Goal: Information Seeking & Learning: Get advice/opinions

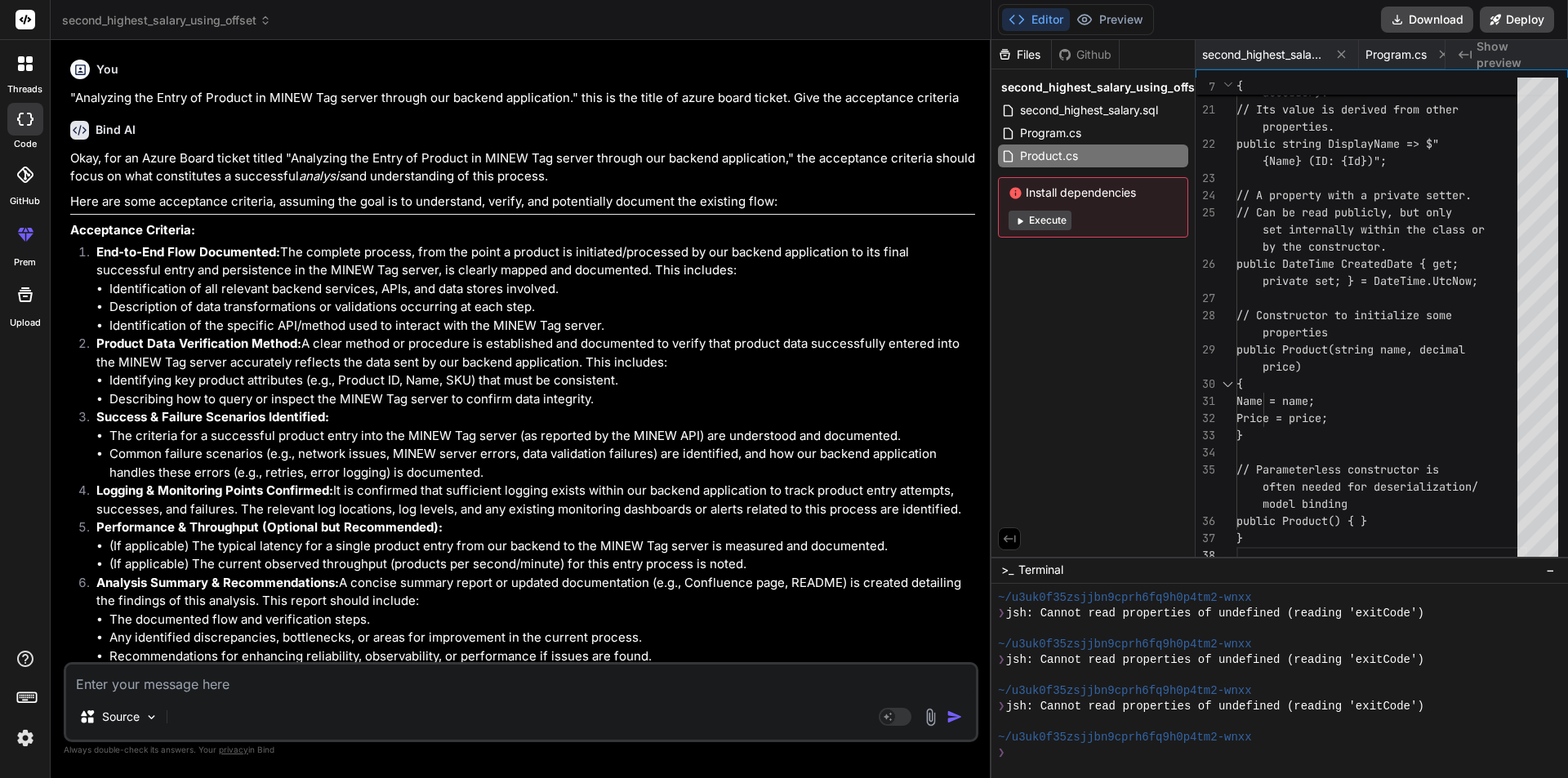
scroll to position [2079, 0]
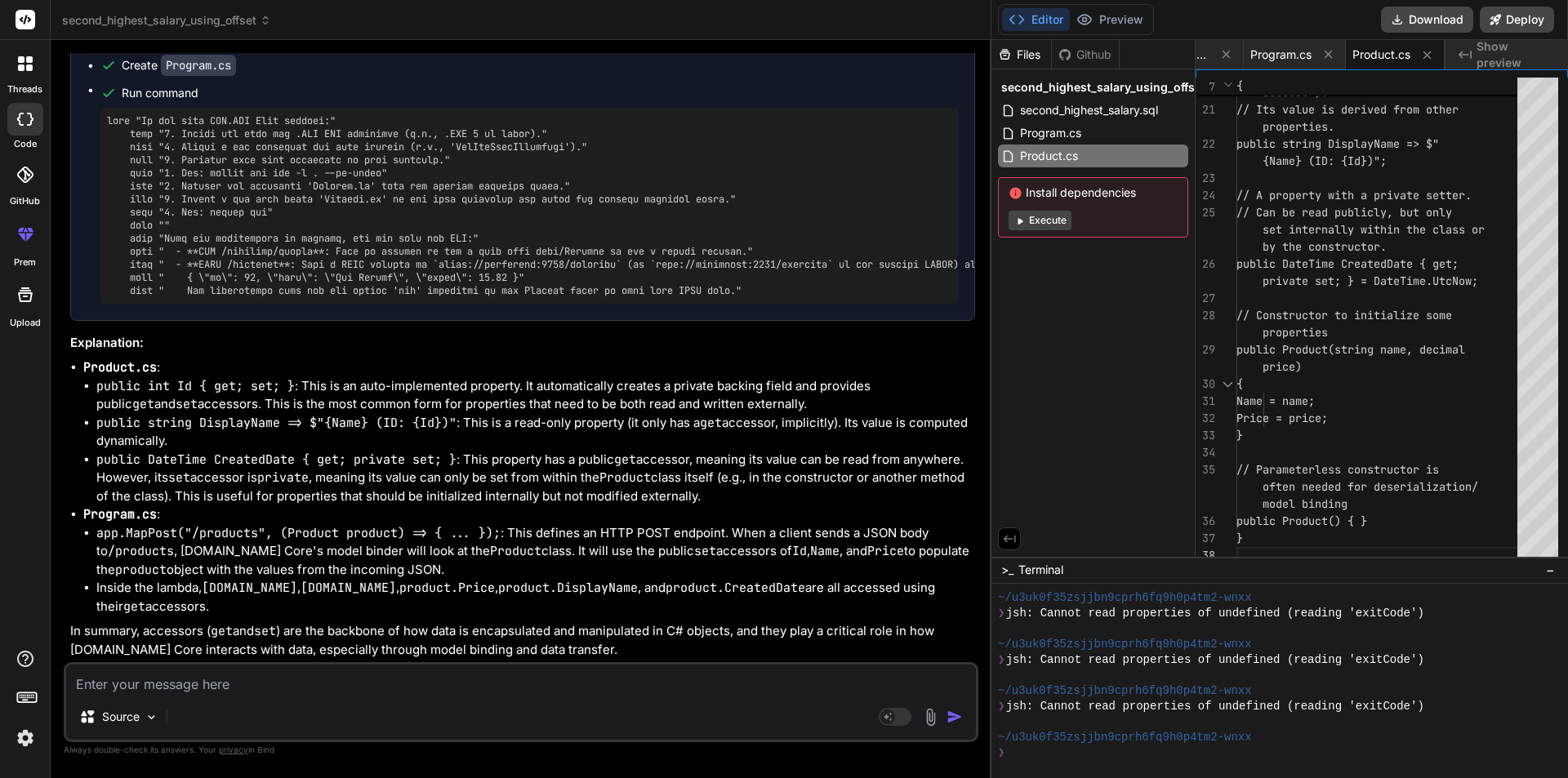
click at [144, 678] on textarea at bounding box center [521, 680] width 910 height 30
type textarea "f"
type textarea "x"
type textarea "fu"
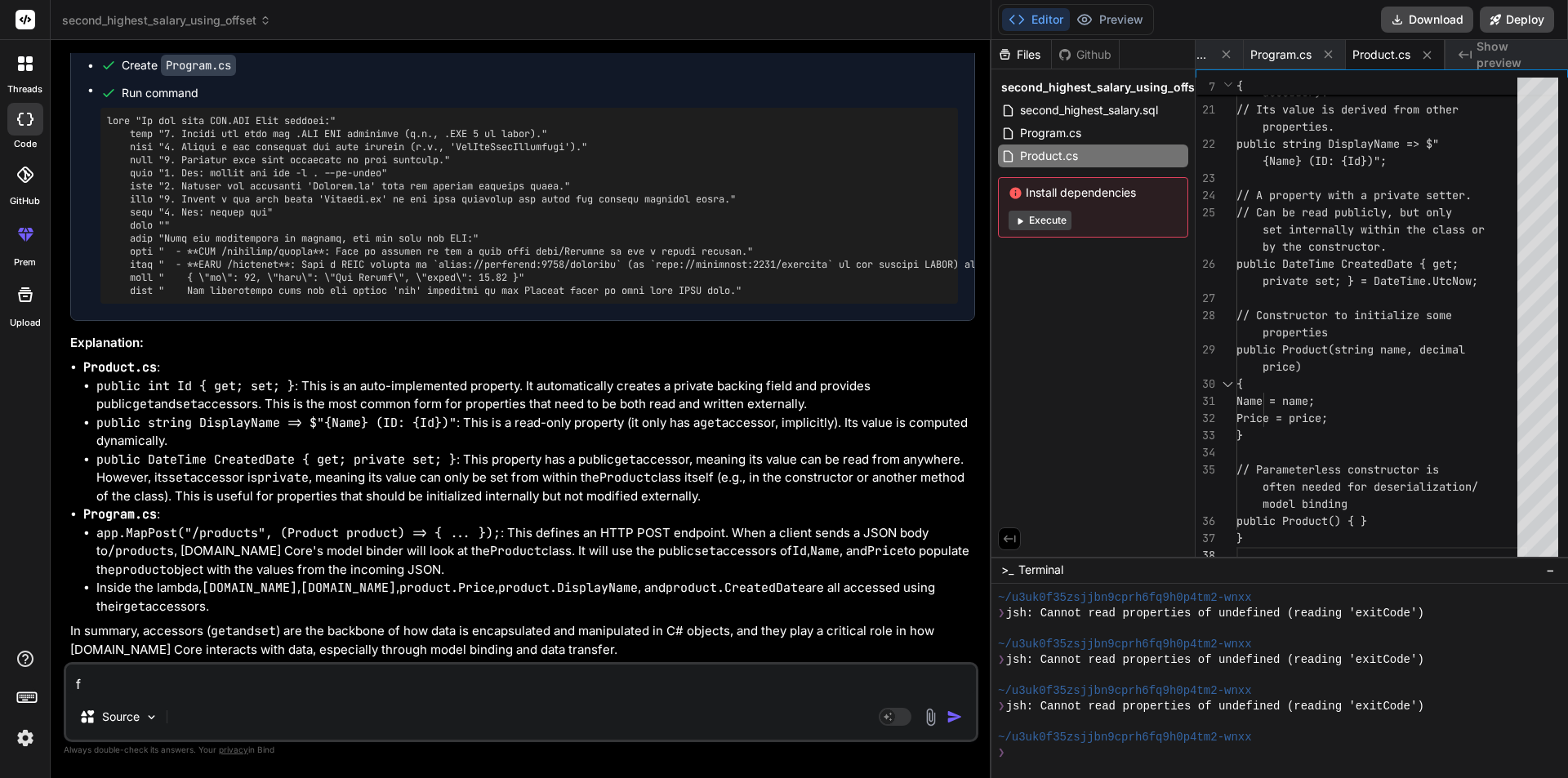
type textarea "x"
type textarea "fun"
type textarea "x"
type textarea "func"
type textarea "x"
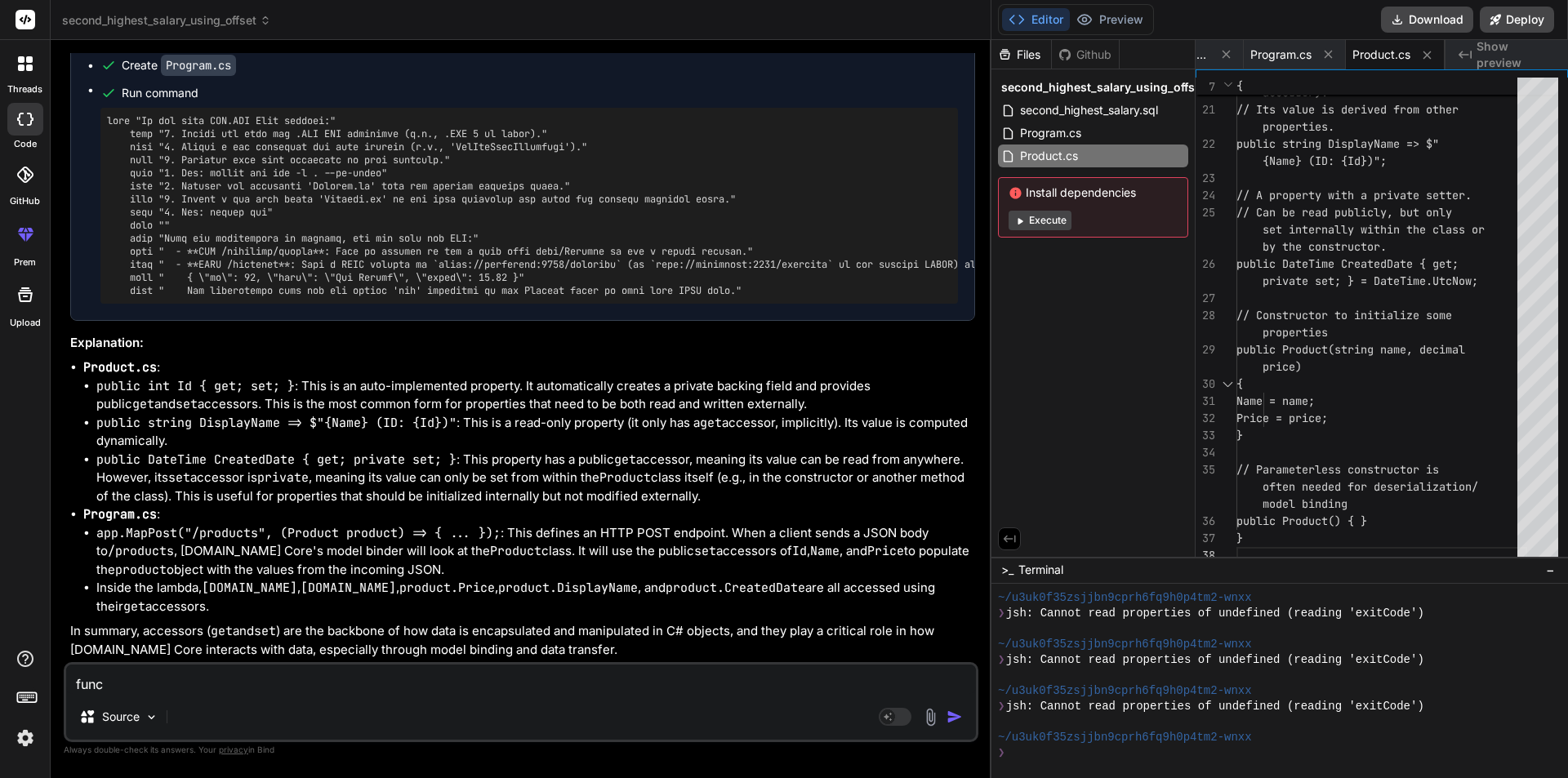
type textarea "funct"
type textarea "x"
type textarea "functi"
type textarea "x"
type textarea "functio"
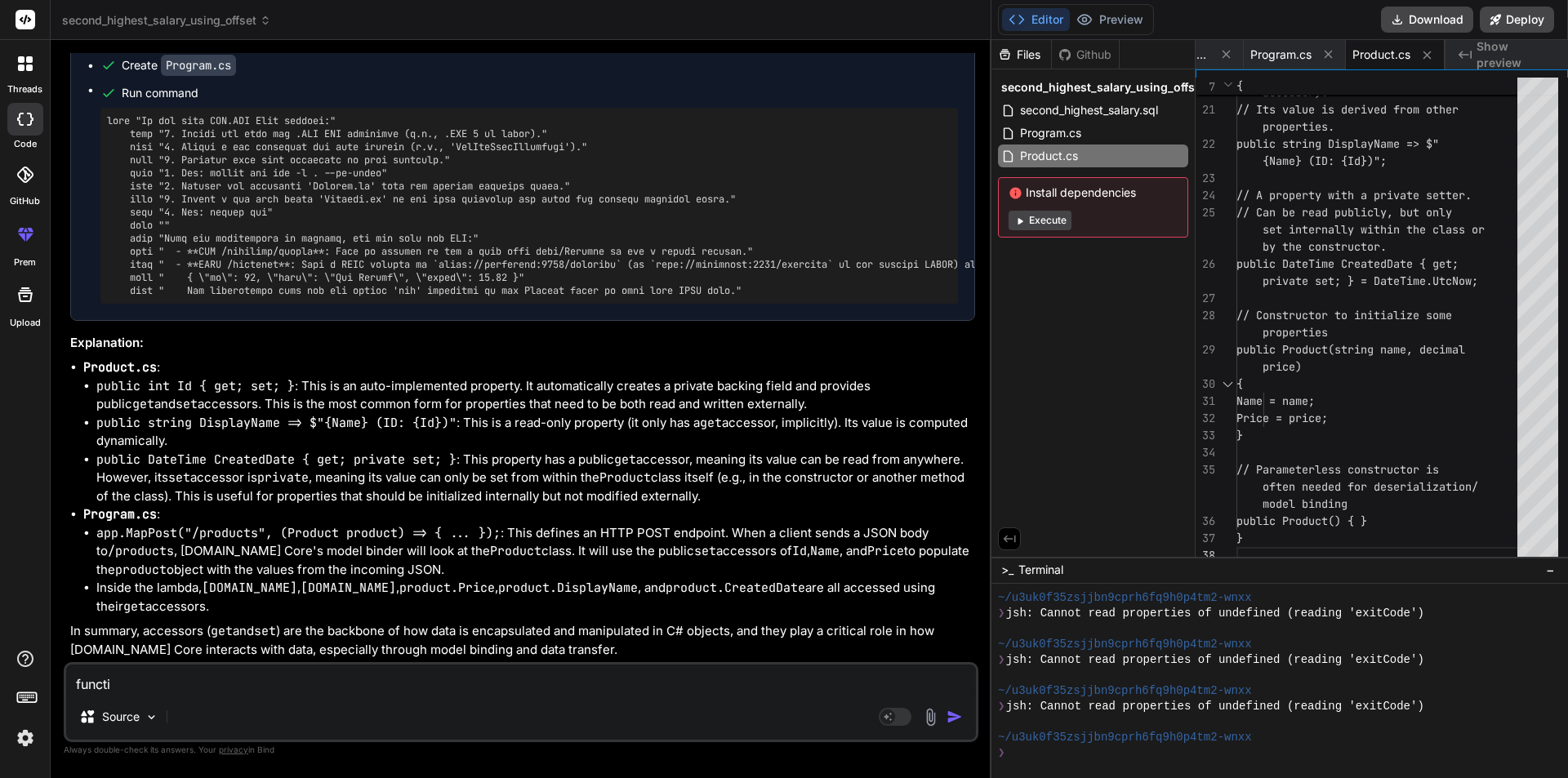
type textarea "x"
type textarea "function"
type textarea "x"
type textarea "function"
type textarea "x"
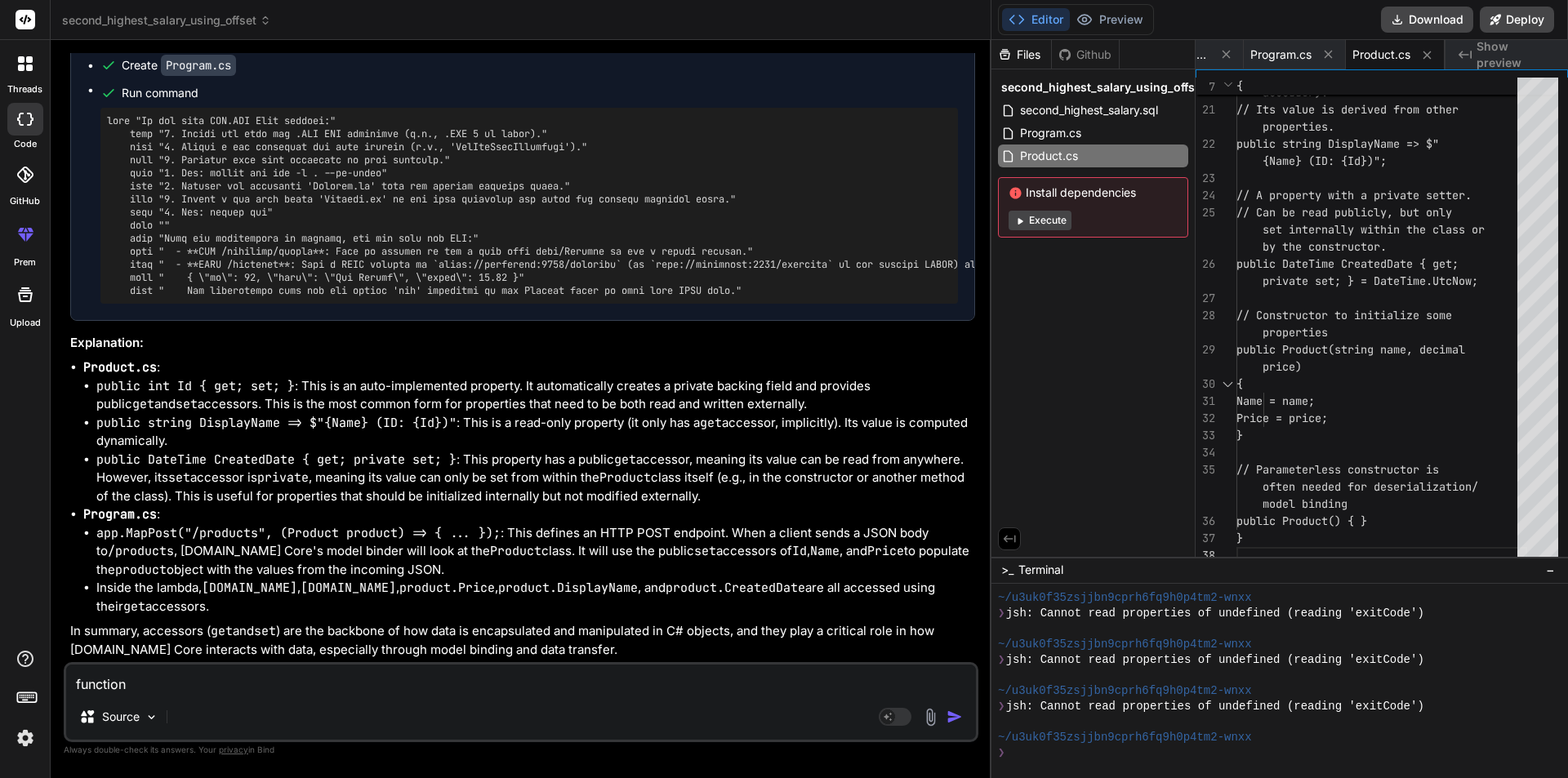
type textarea "function"
type textarea "x"
type textarea "functio"
type textarea "x"
type textarea "functi"
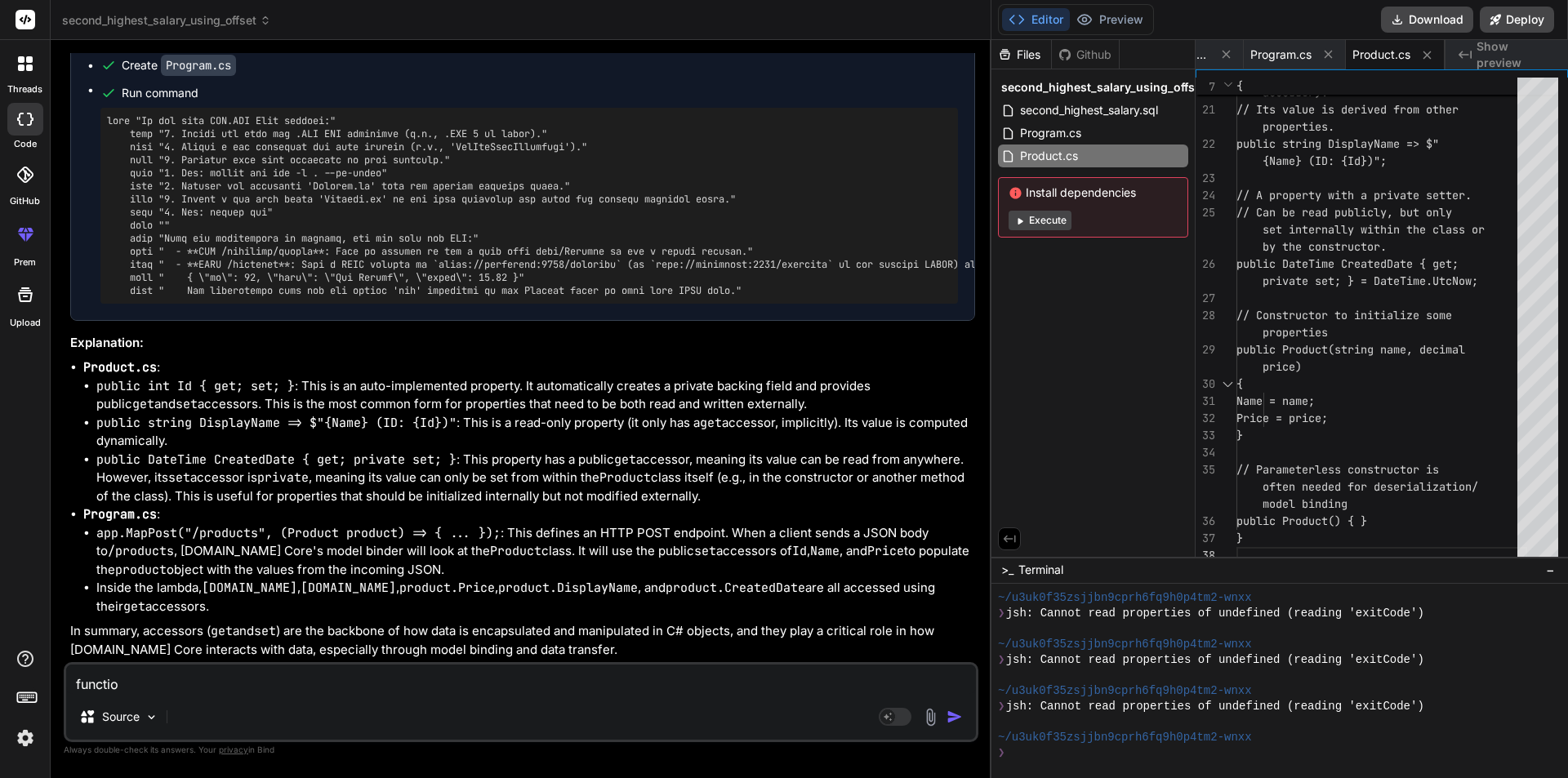
type textarea "x"
type textarea "funct"
type textarea "x"
type textarea "func"
type textarea "x"
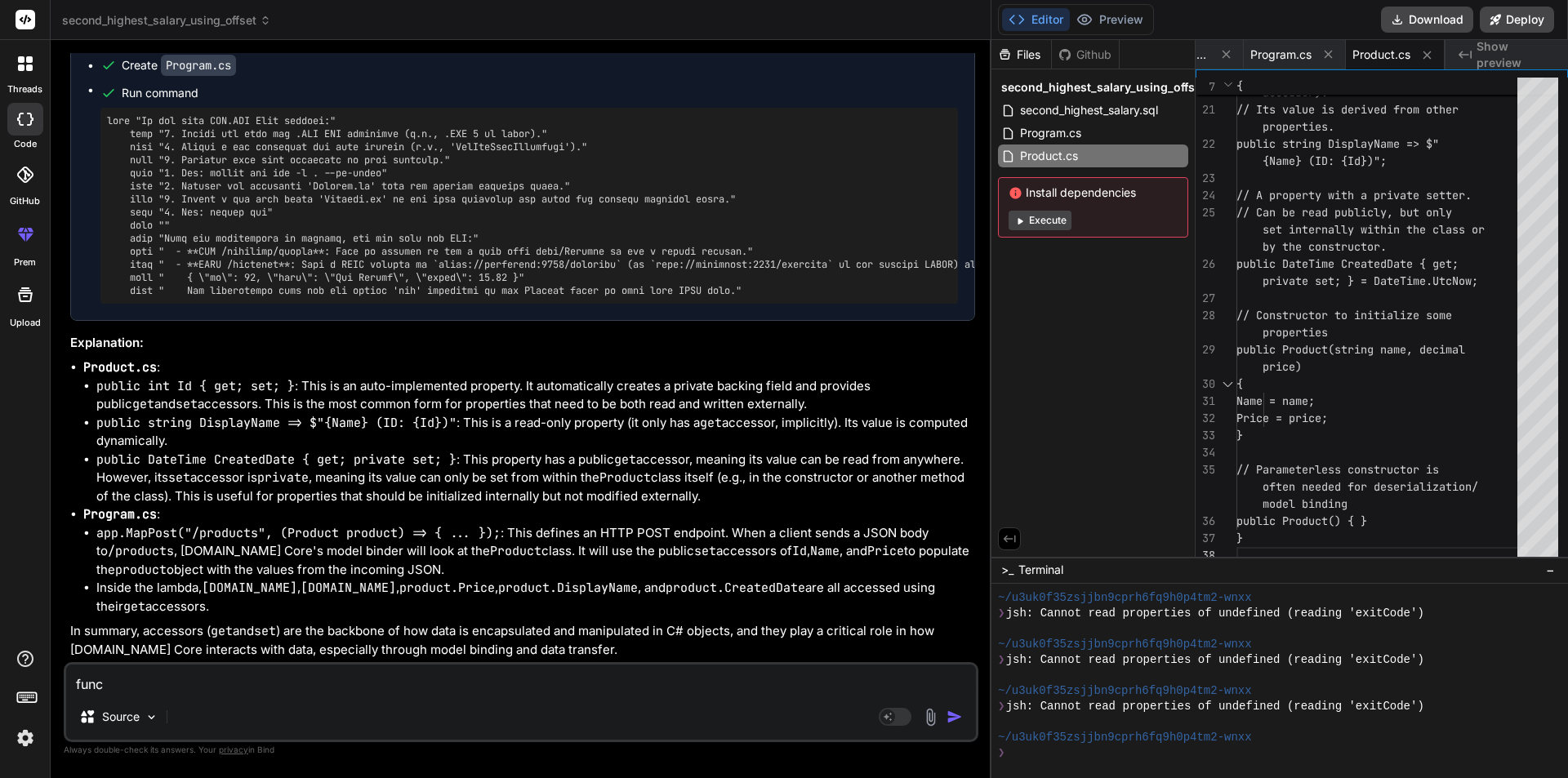
type textarea "fun"
type textarea "x"
type textarea "fu"
type textarea "x"
type textarea "f"
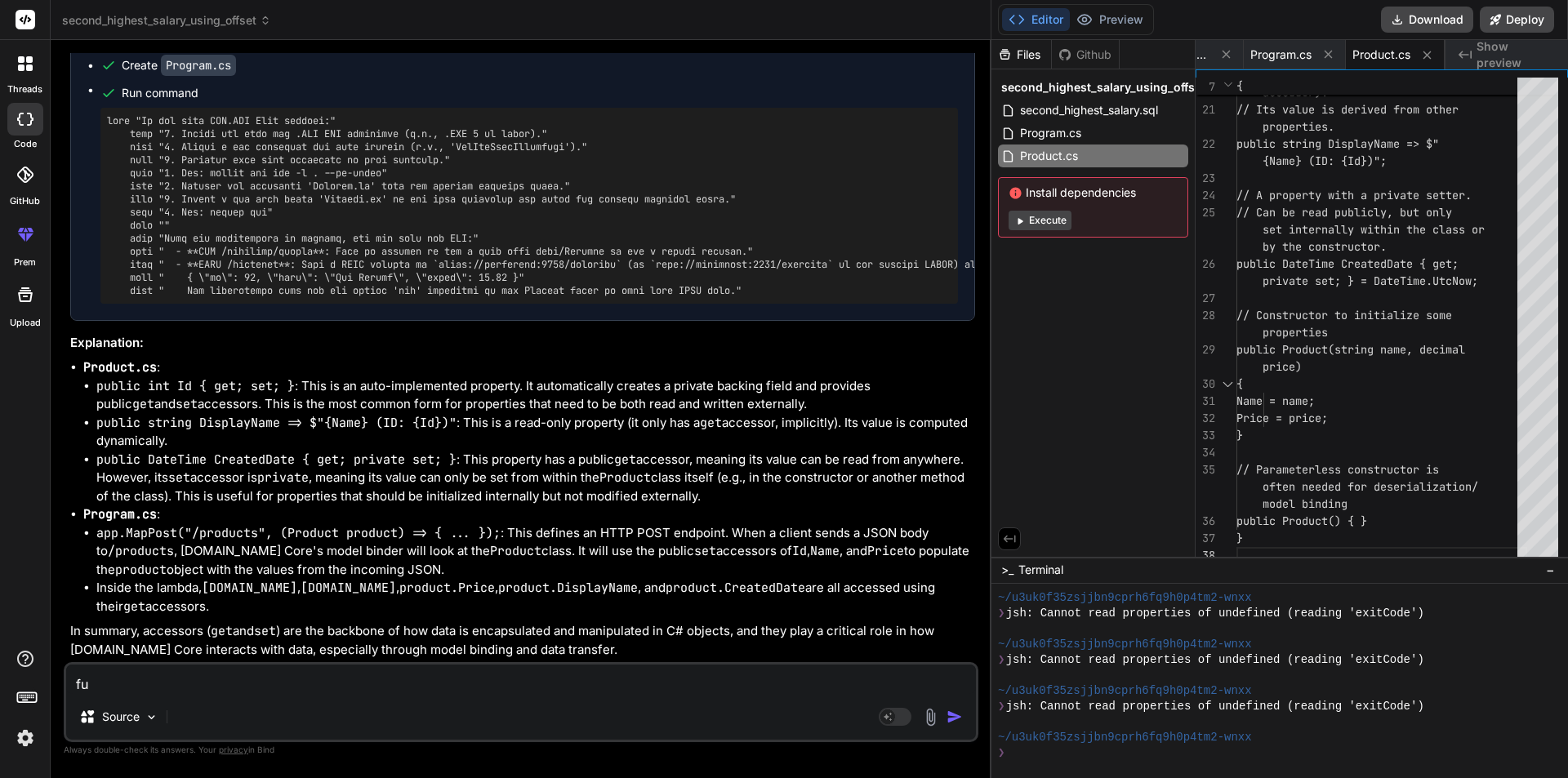
type textarea "x"
type textarea "w"
type textarea "x"
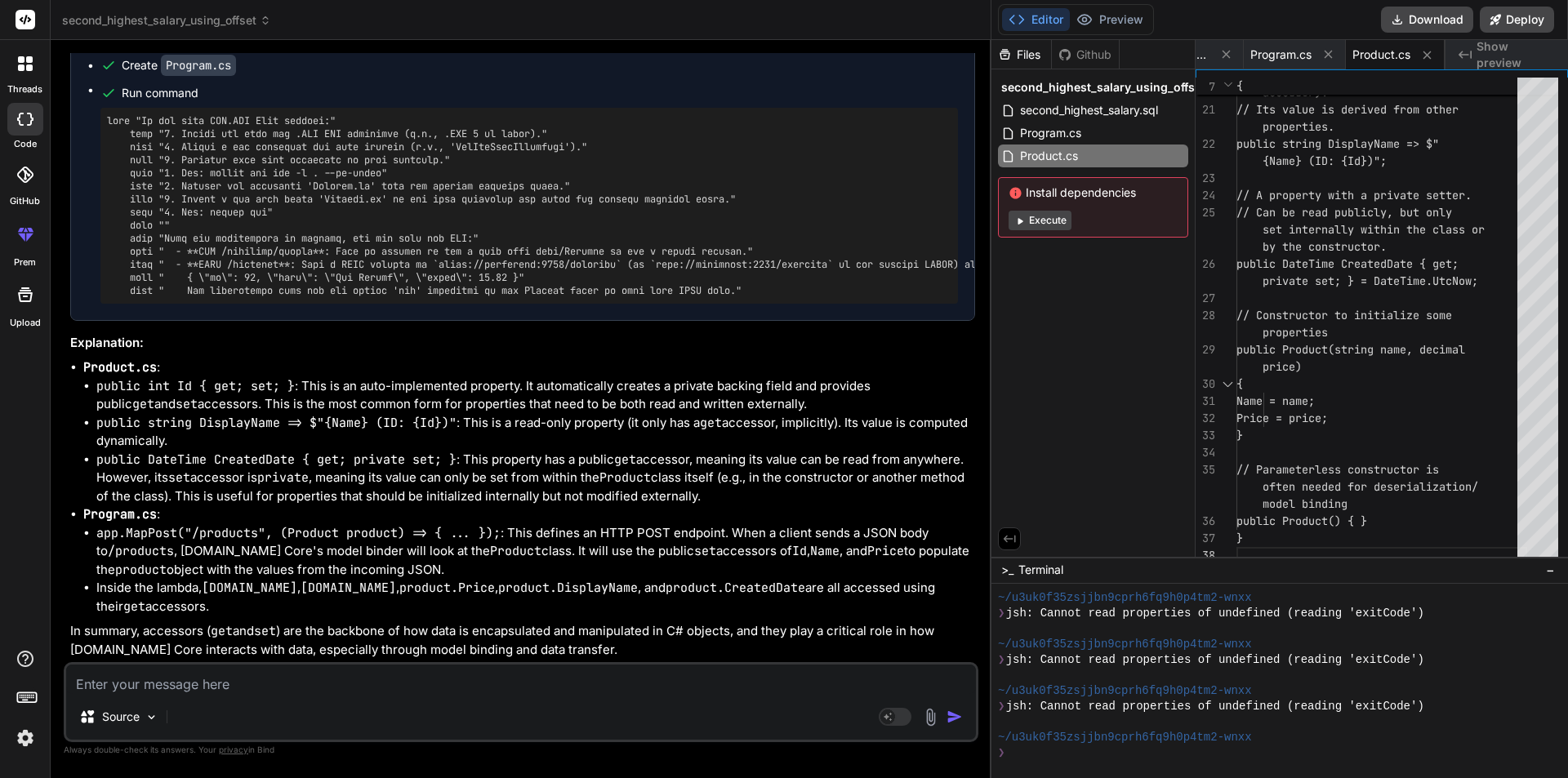
type textarea "w"
type textarea "x"
type textarea "wr"
type textarea "x"
type textarea "wri"
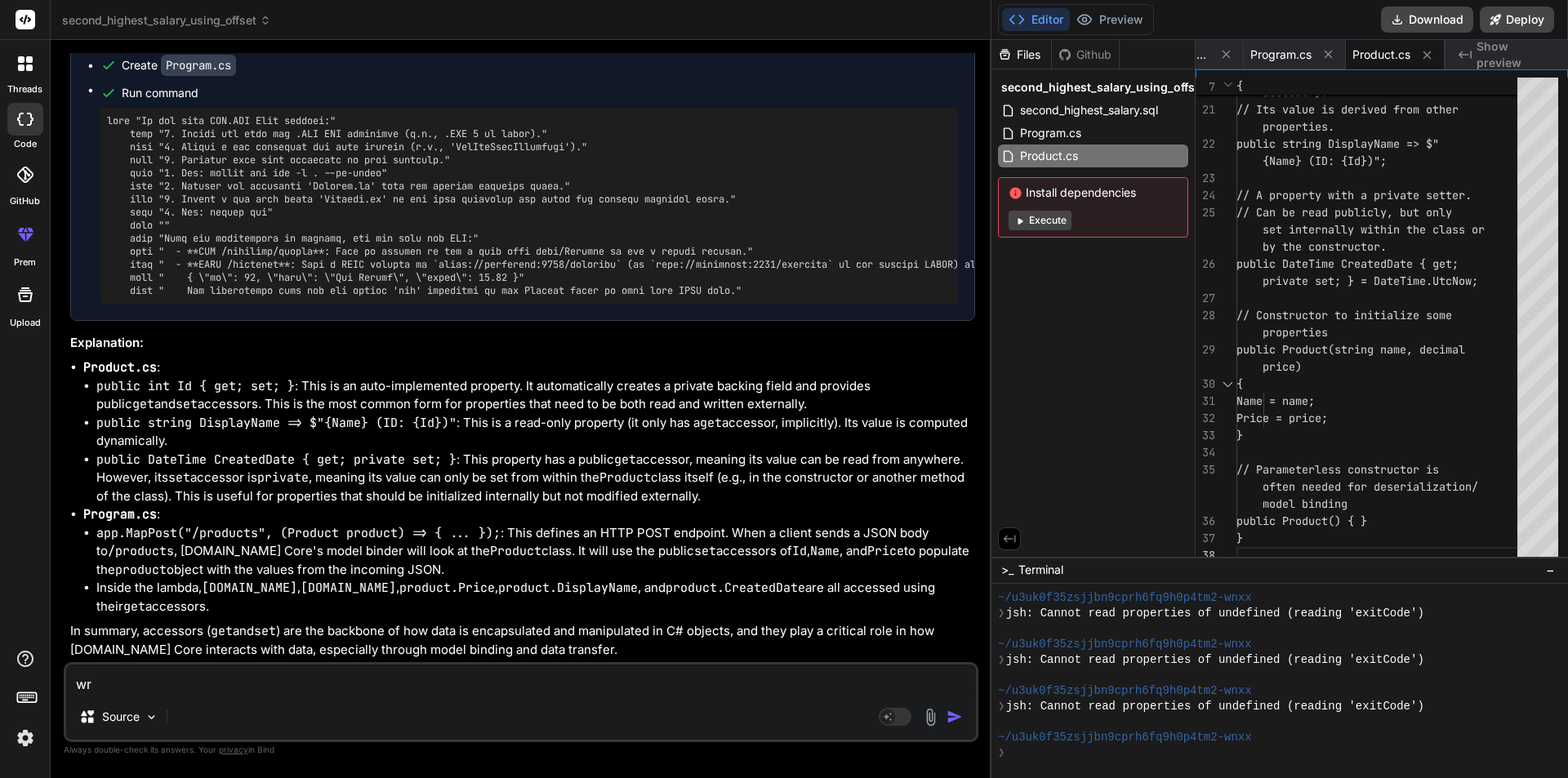
type textarea "x"
type textarea "writ"
type textarea "x"
type textarea "write"
type textarea "x"
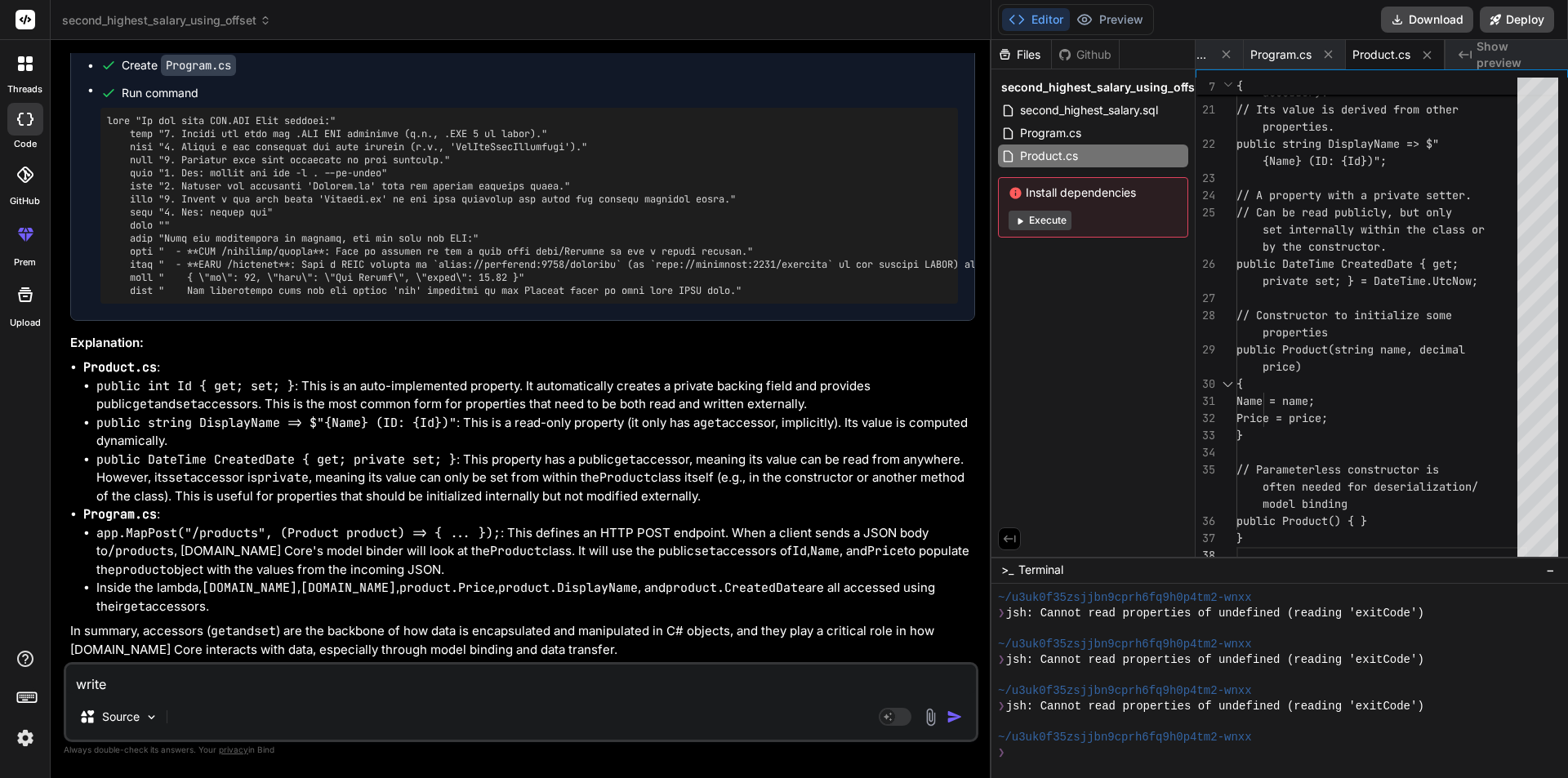
type textarea "writea"
type textarea "x"
type textarea "writea"
type textarea "x"
type textarea "writea"
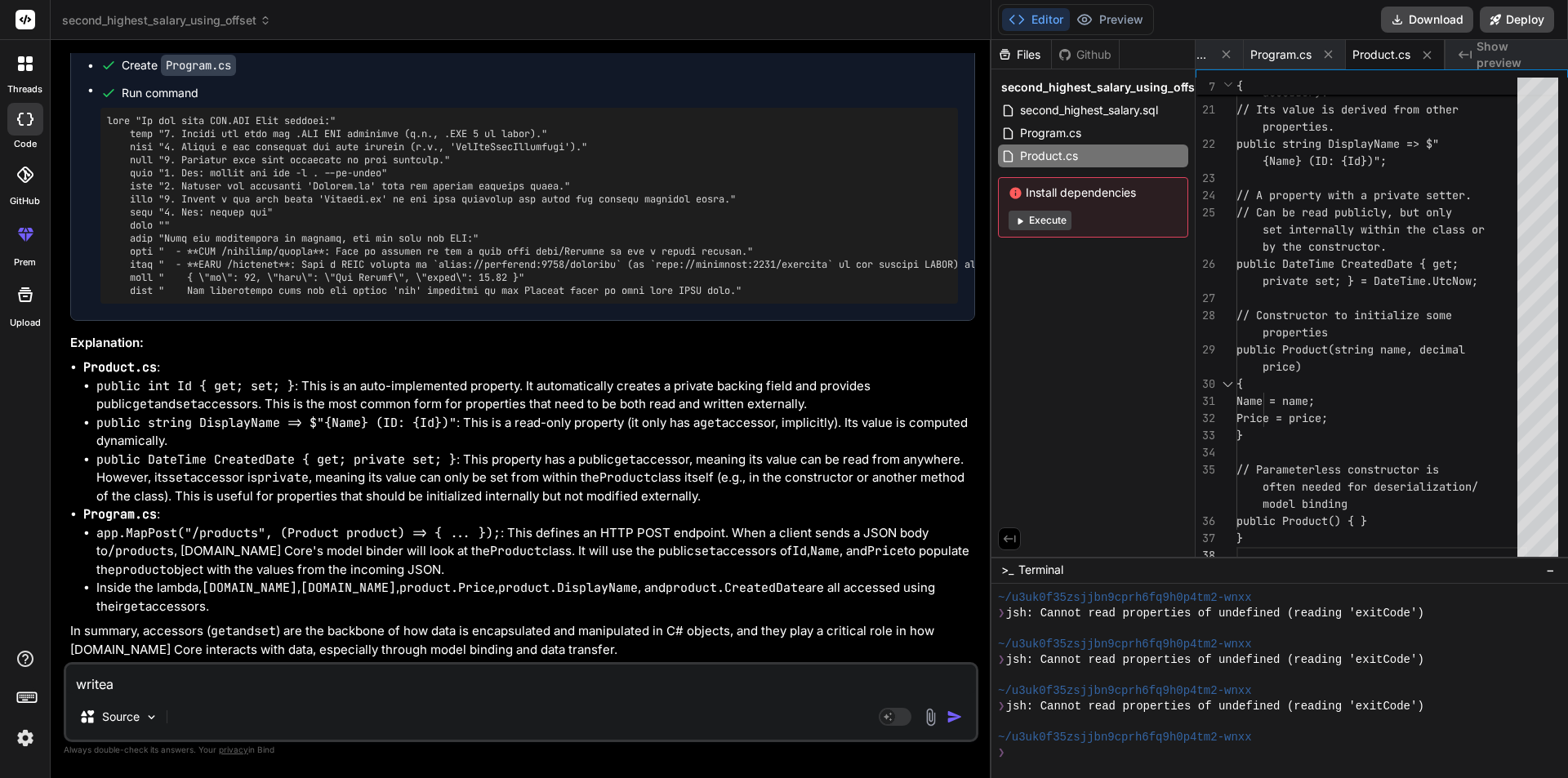
type textarea "x"
type textarea "write"
type textarea "x"
type textarea "write"
type textarea "x"
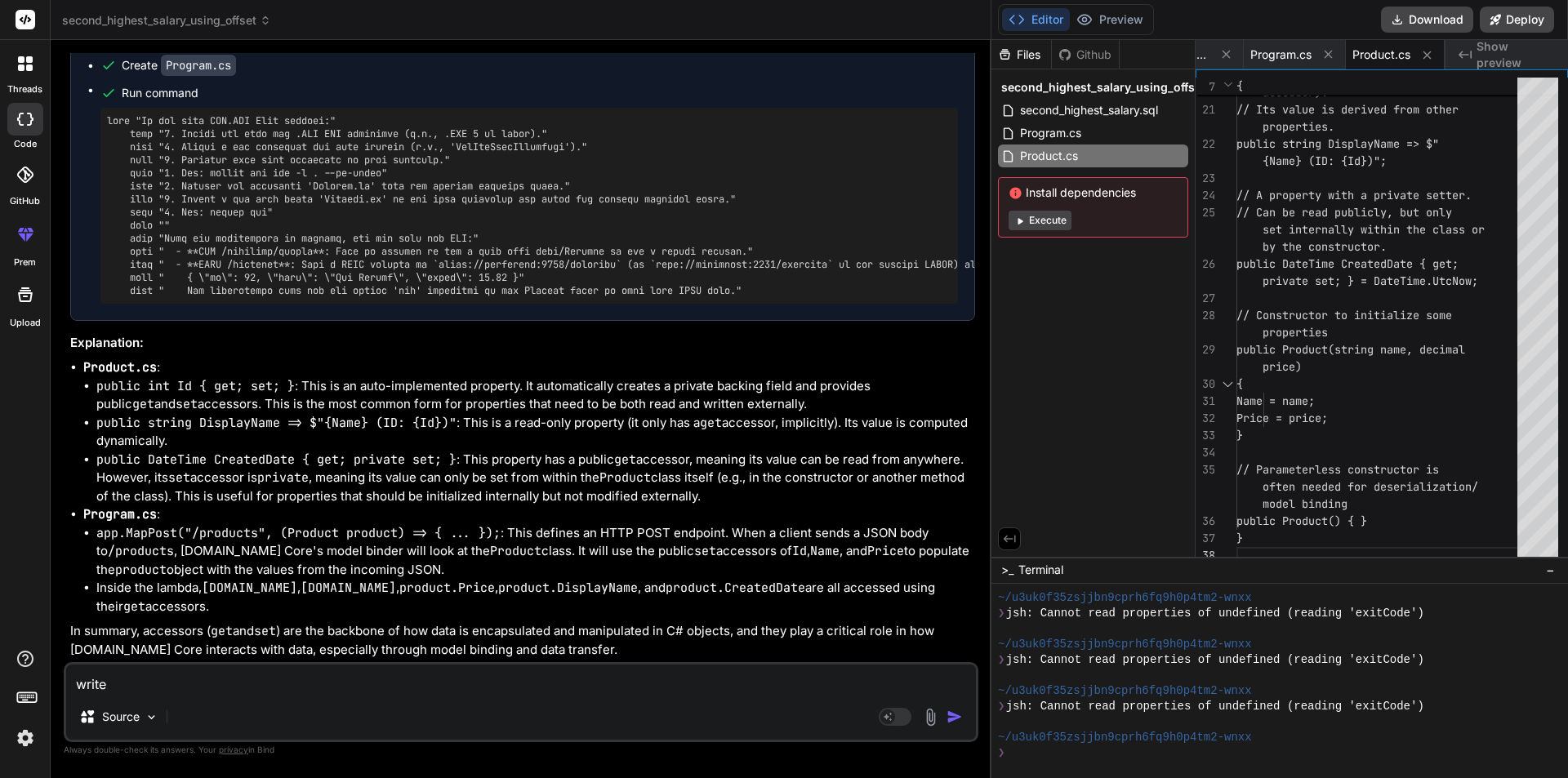
type textarea "write a"
type textarea "x"
type textarea "write a"
type textarea "x"
type textarea "write a f"
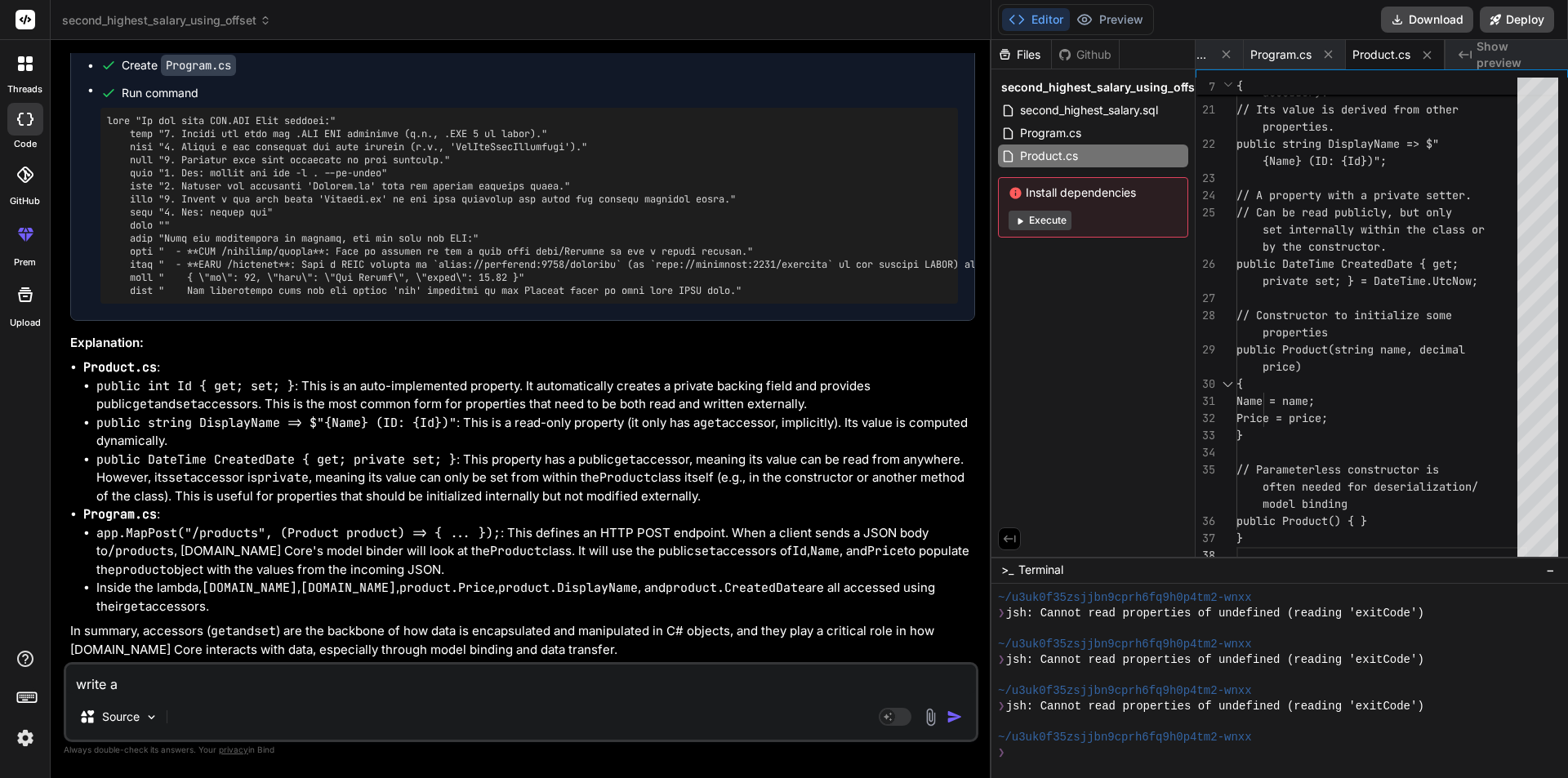
type textarea "x"
type textarea "write a fu"
type textarea "x"
type textarea "write a fun"
type textarea "x"
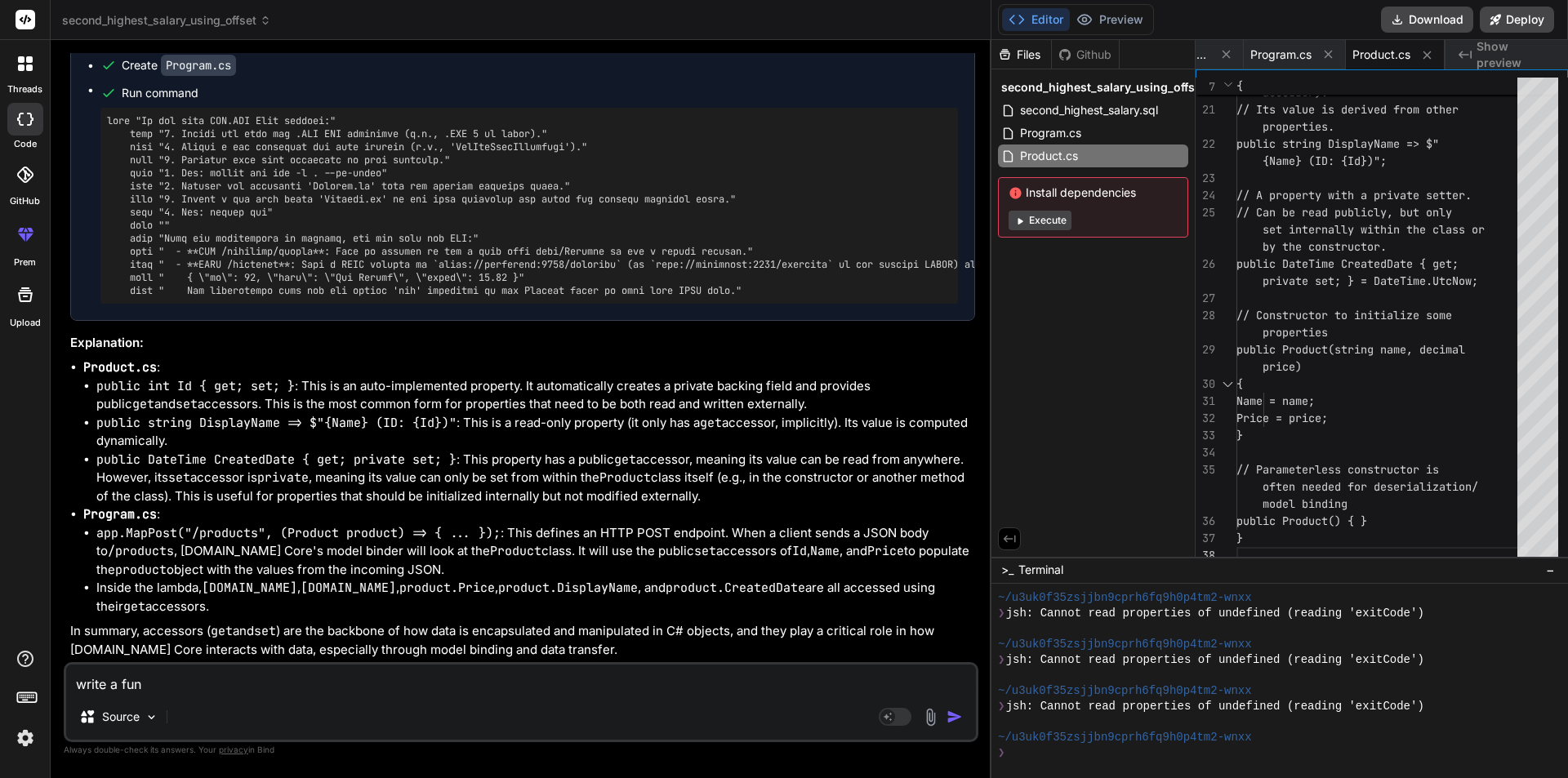
type textarea "write a func"
type textarea "x"
type textarea "write a funct"
type textarea "x"
type textarea "write a functi"
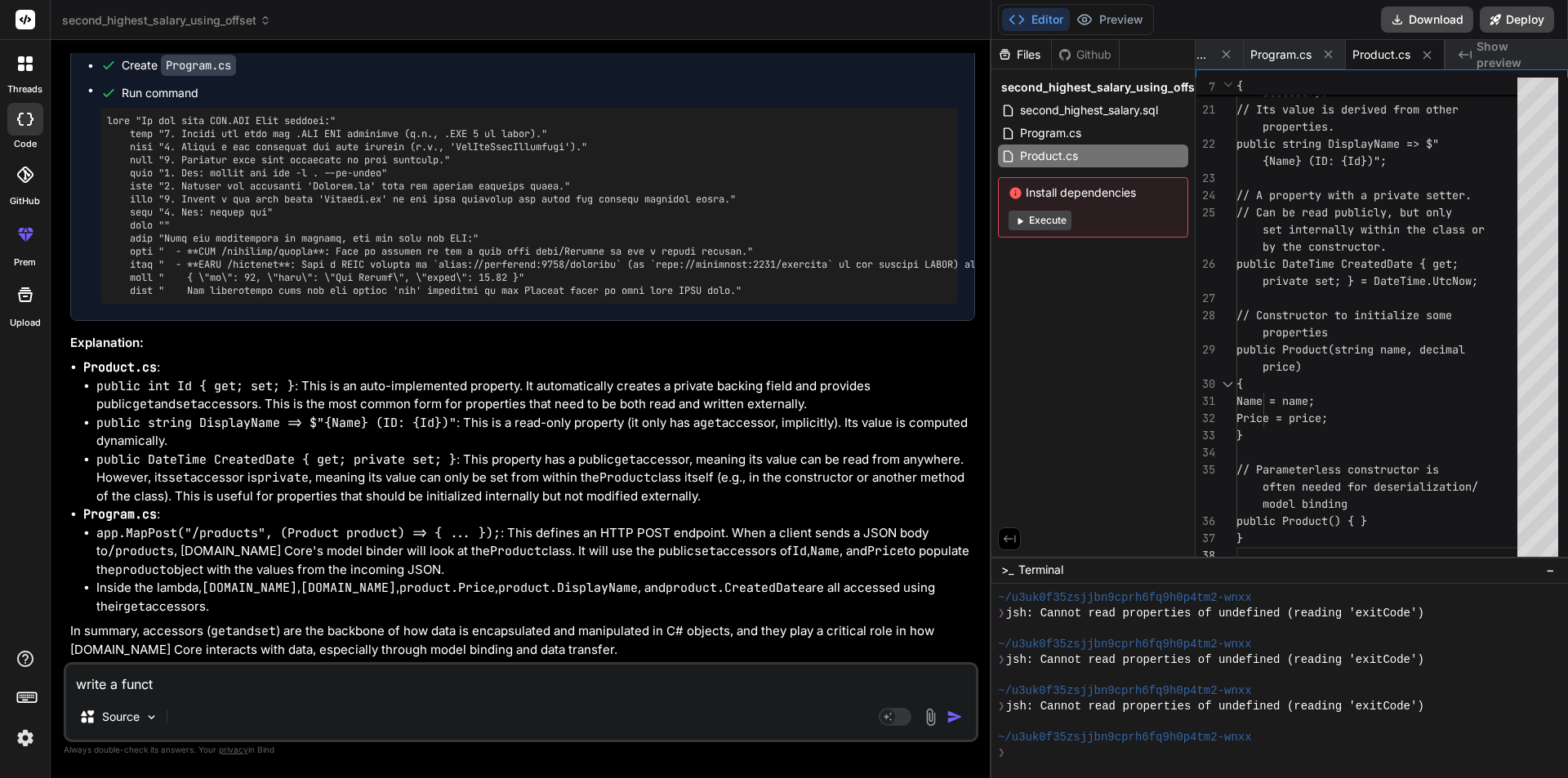
type textarea "x"
type textarea "write a functio"
type textarea "x"
type textarea "write a function"
type textarea "x"
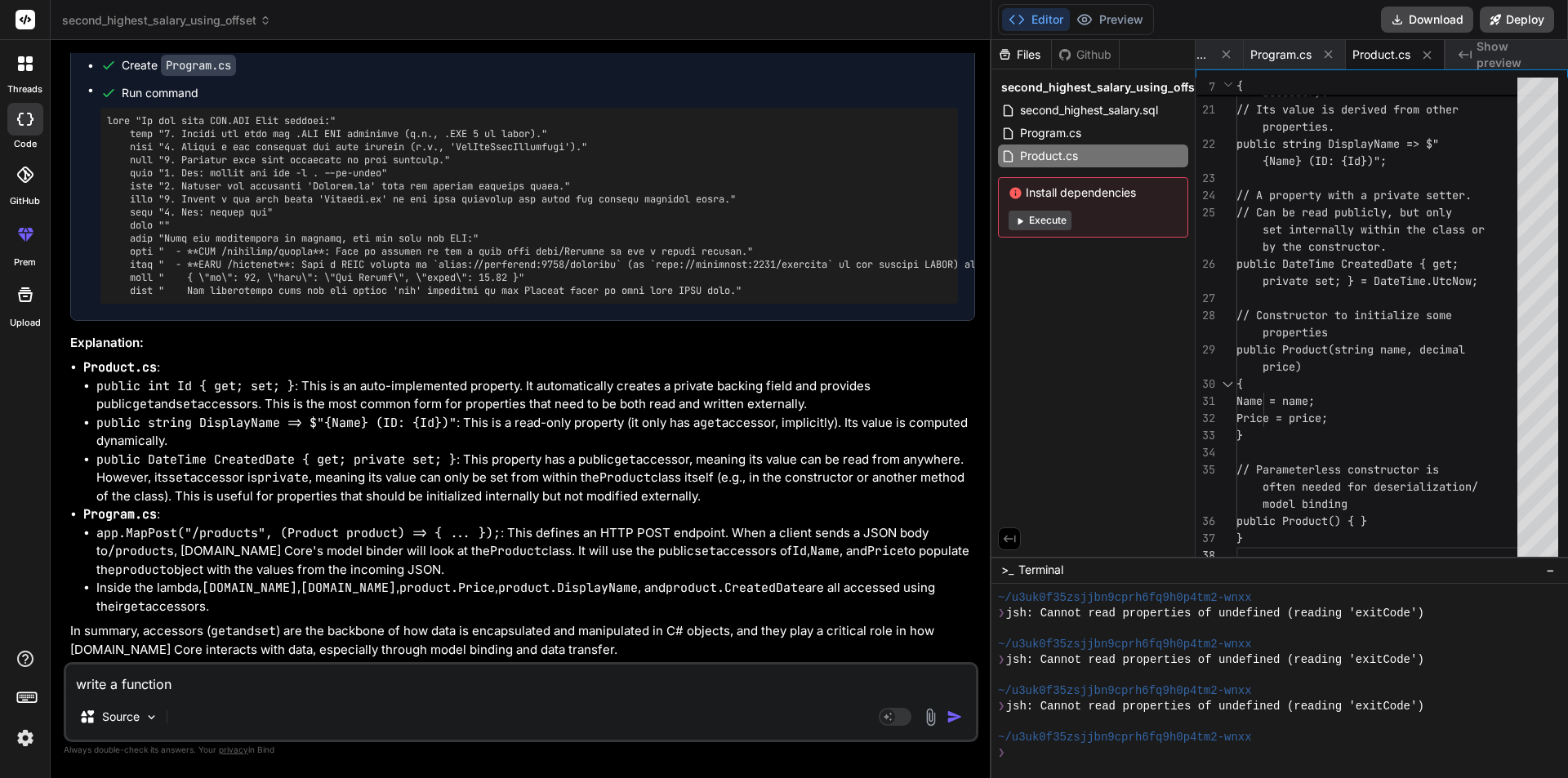
type textarea "write a function"
type textarea "x"
type textarea "write a function w"
type textarea "x"
type textarea "write a function wh"
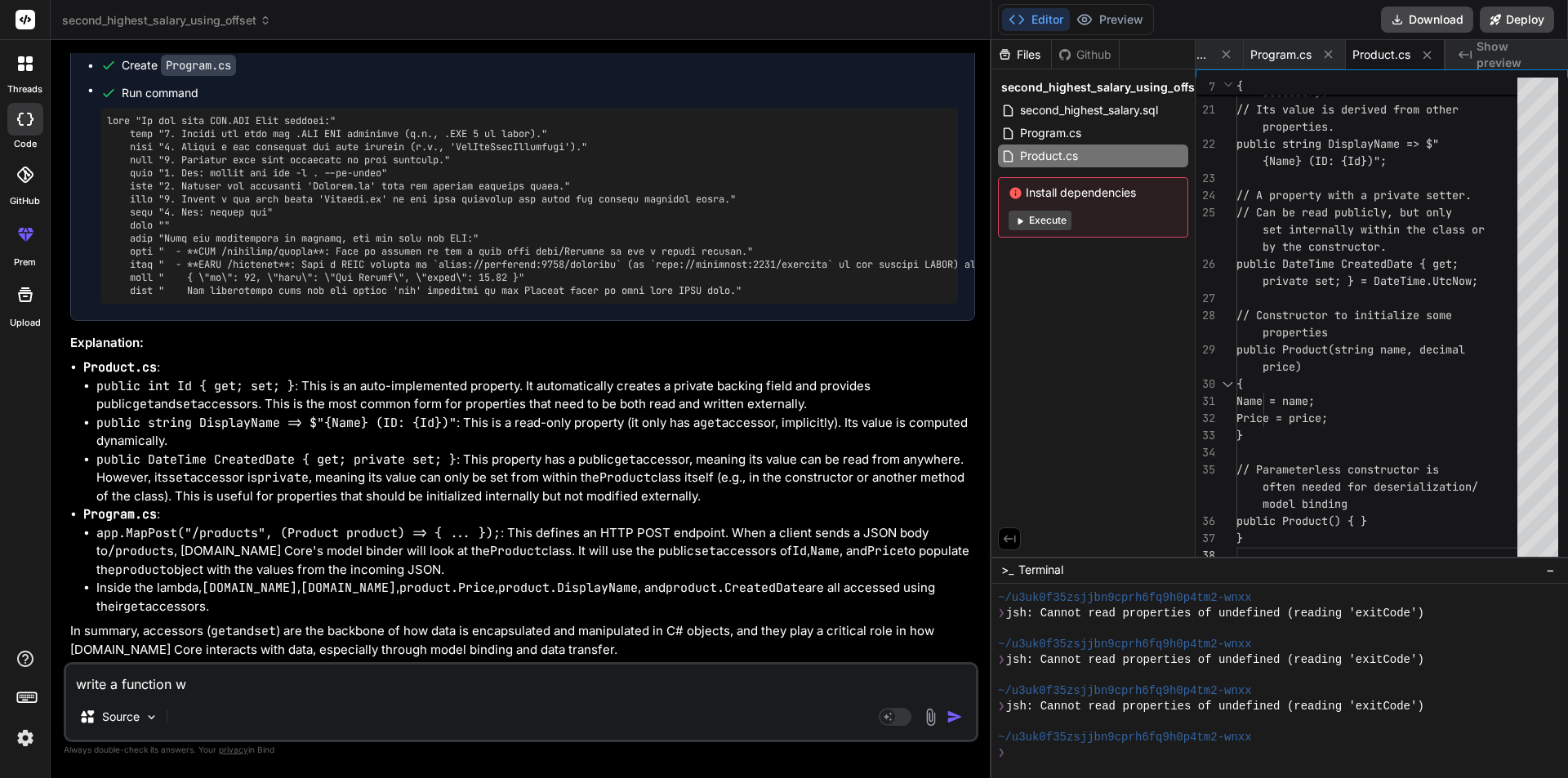
type textarea "x"
type textarea "write a function whi"
type textarea "x"
type textarea "write a function whic"
type textarea "x"
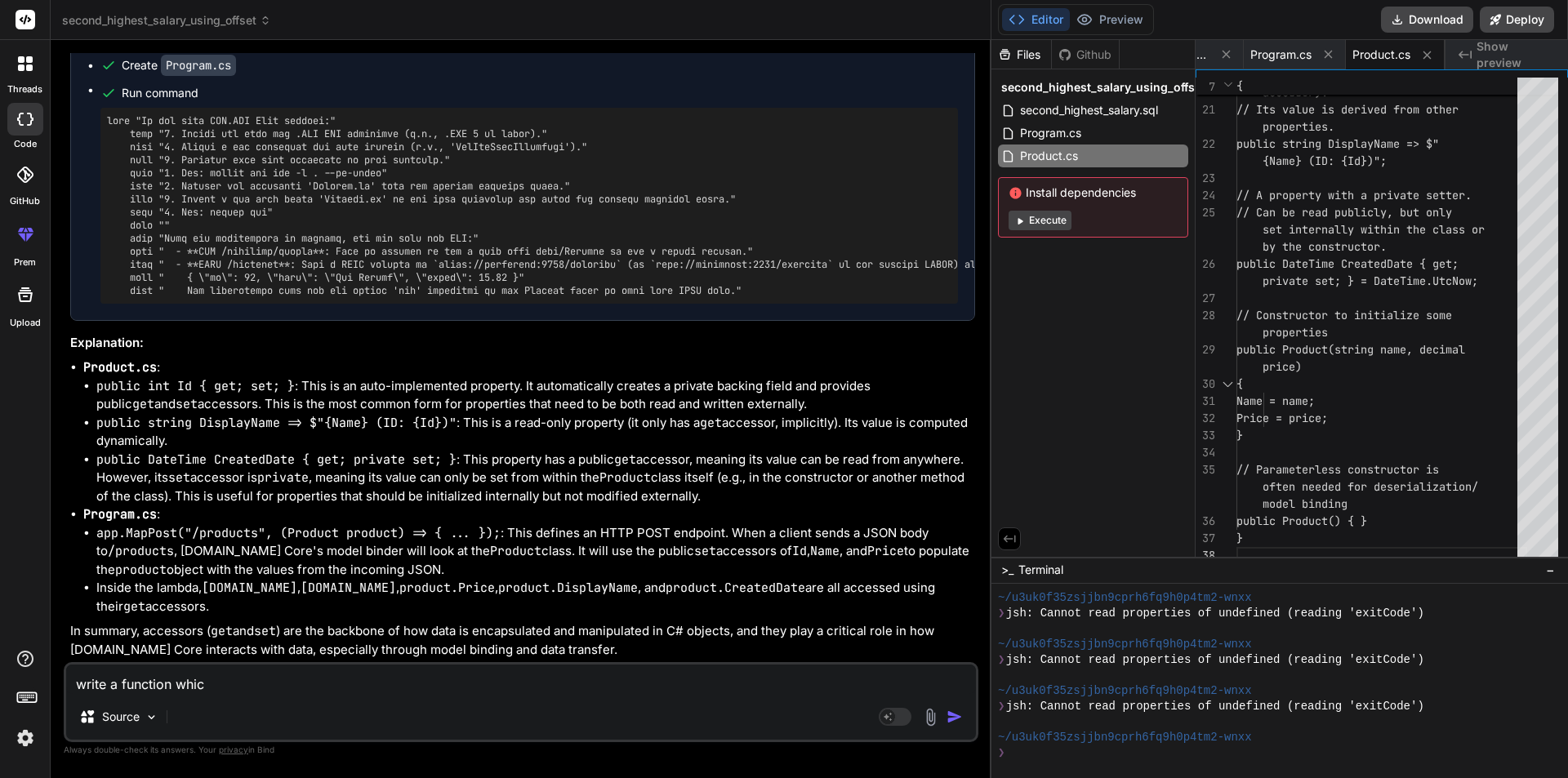
type textarea "write a function which"
type textarea "x"
type textarea "write a function which"
type textarea "x"
type textarea "write a function which s"
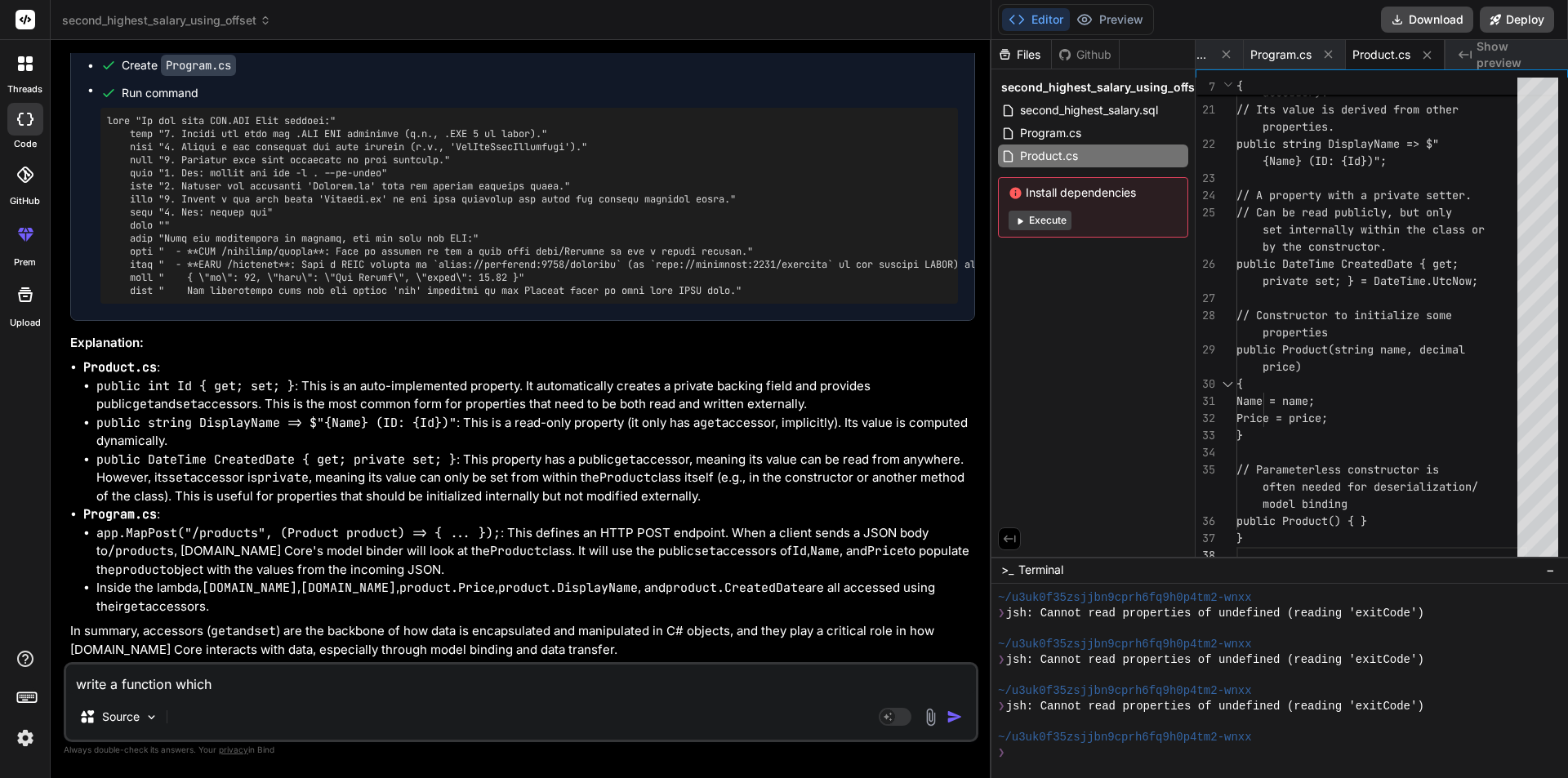
type textarea "x"
type textarea "write a function which"
type textarea "x"
type textarea "write a function which g"
type textarea "x"
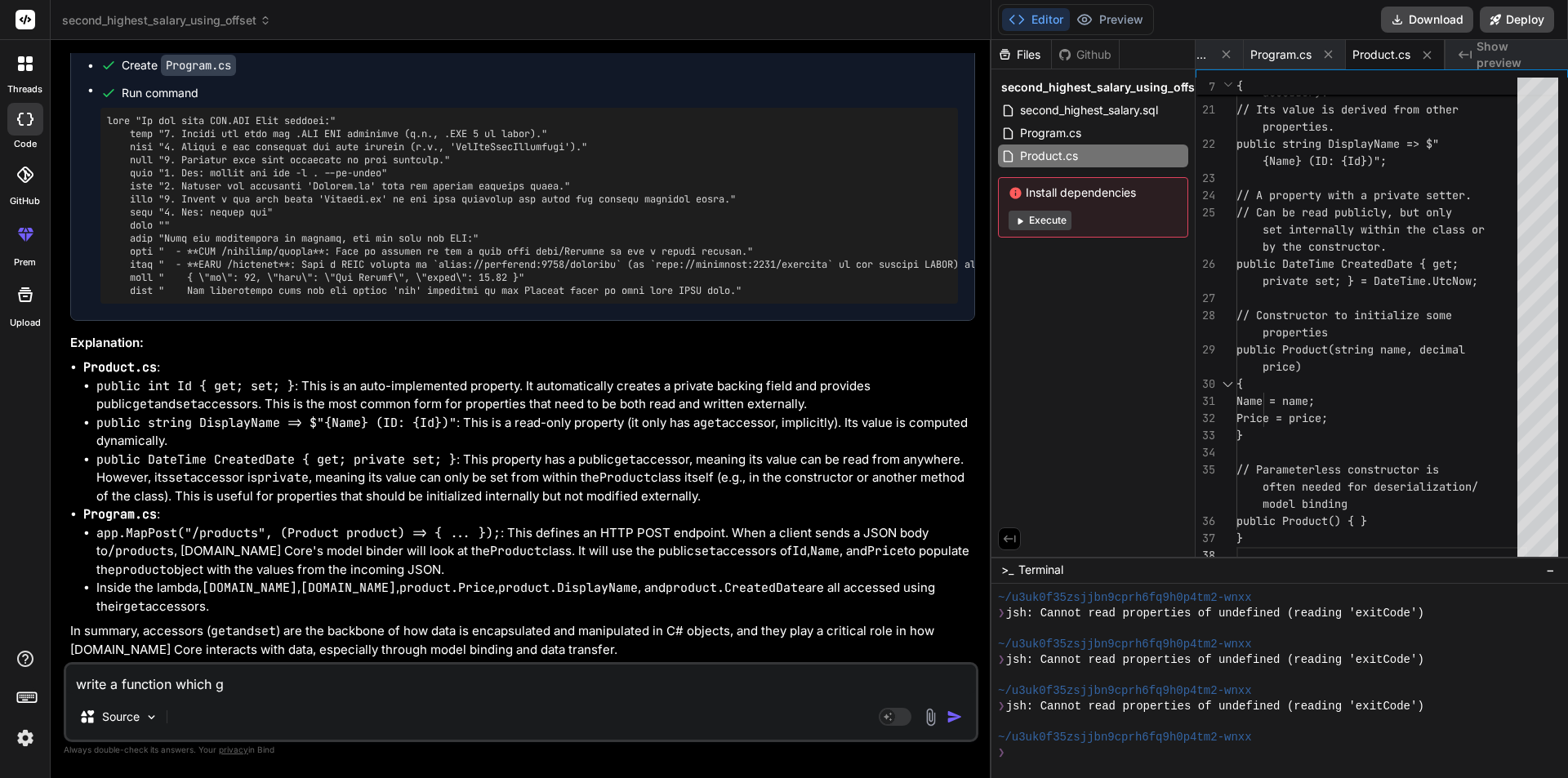
type textarea "write a function which gi"
type textarea "x"
type textarea "write a function which giv"
type textarea "x"
type textarea "write a function which give"
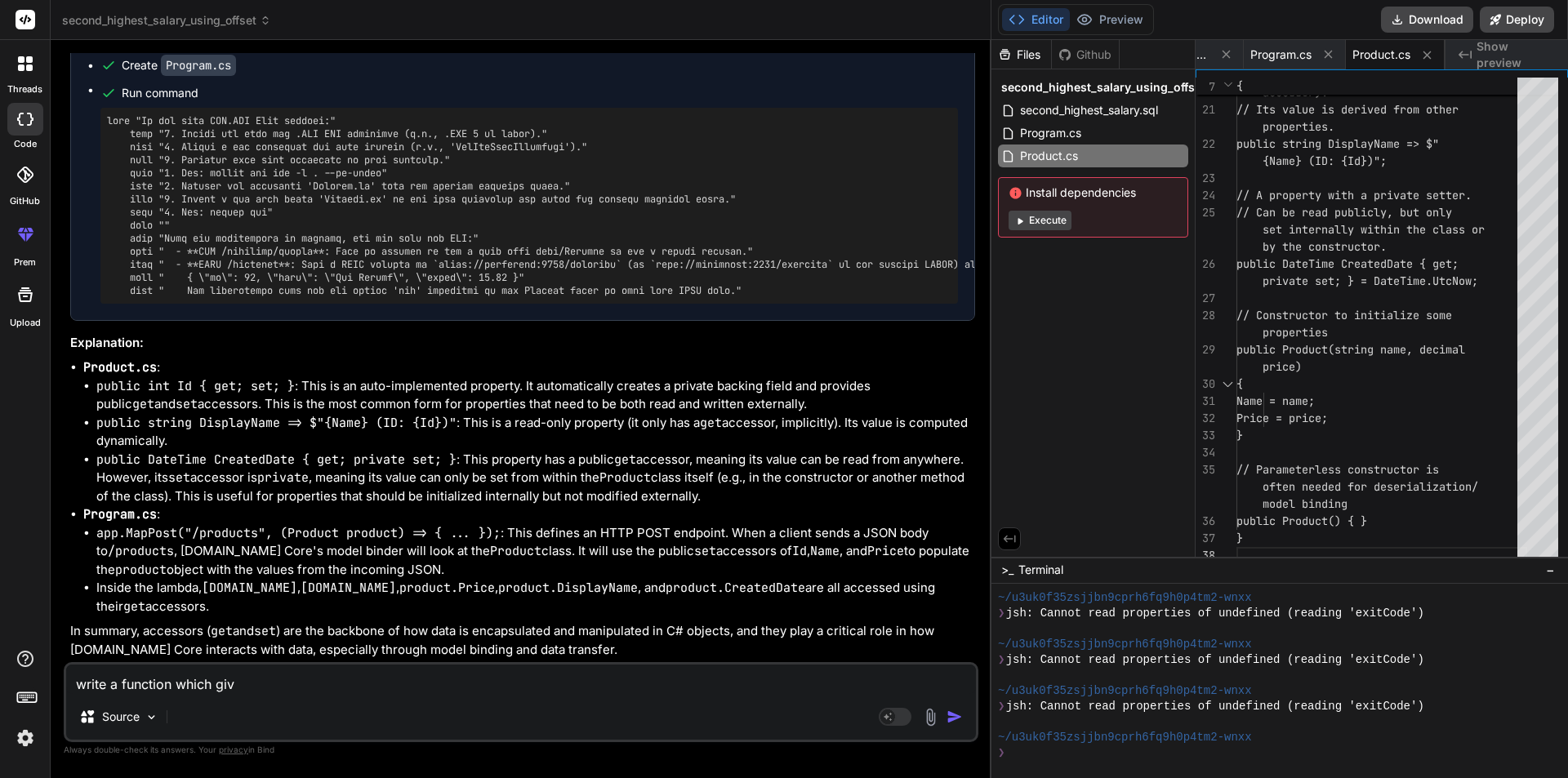
type textarea "x"
type textarea "write a function which give"
type textarea "x"
type textarea "write a function which give t"
type textarea "x"
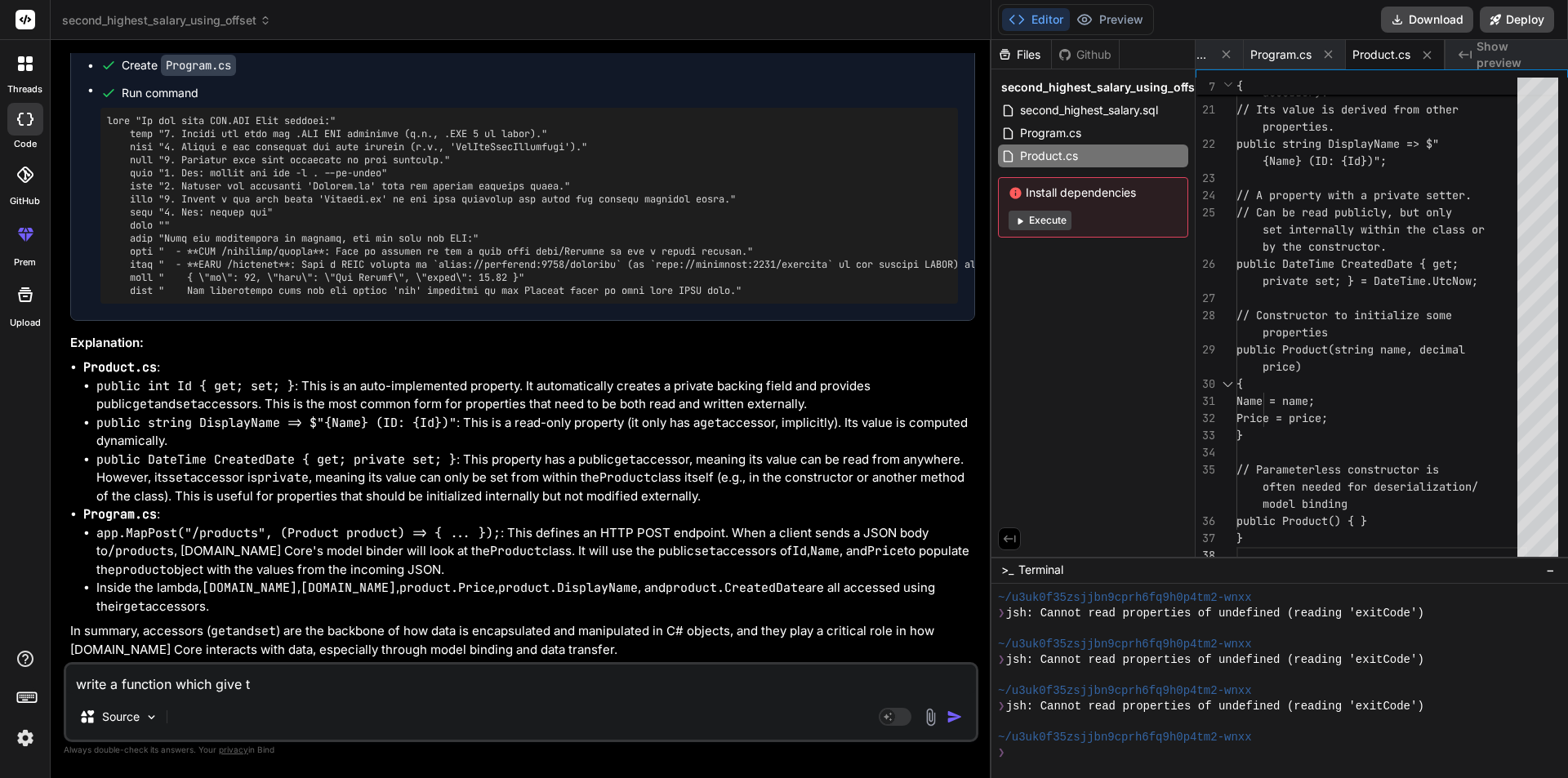
type textarea "write a function which give th"
type textarea "x"
type textarea "write a function which give the"
type textarea "x"
type textarea "write a function which give the"
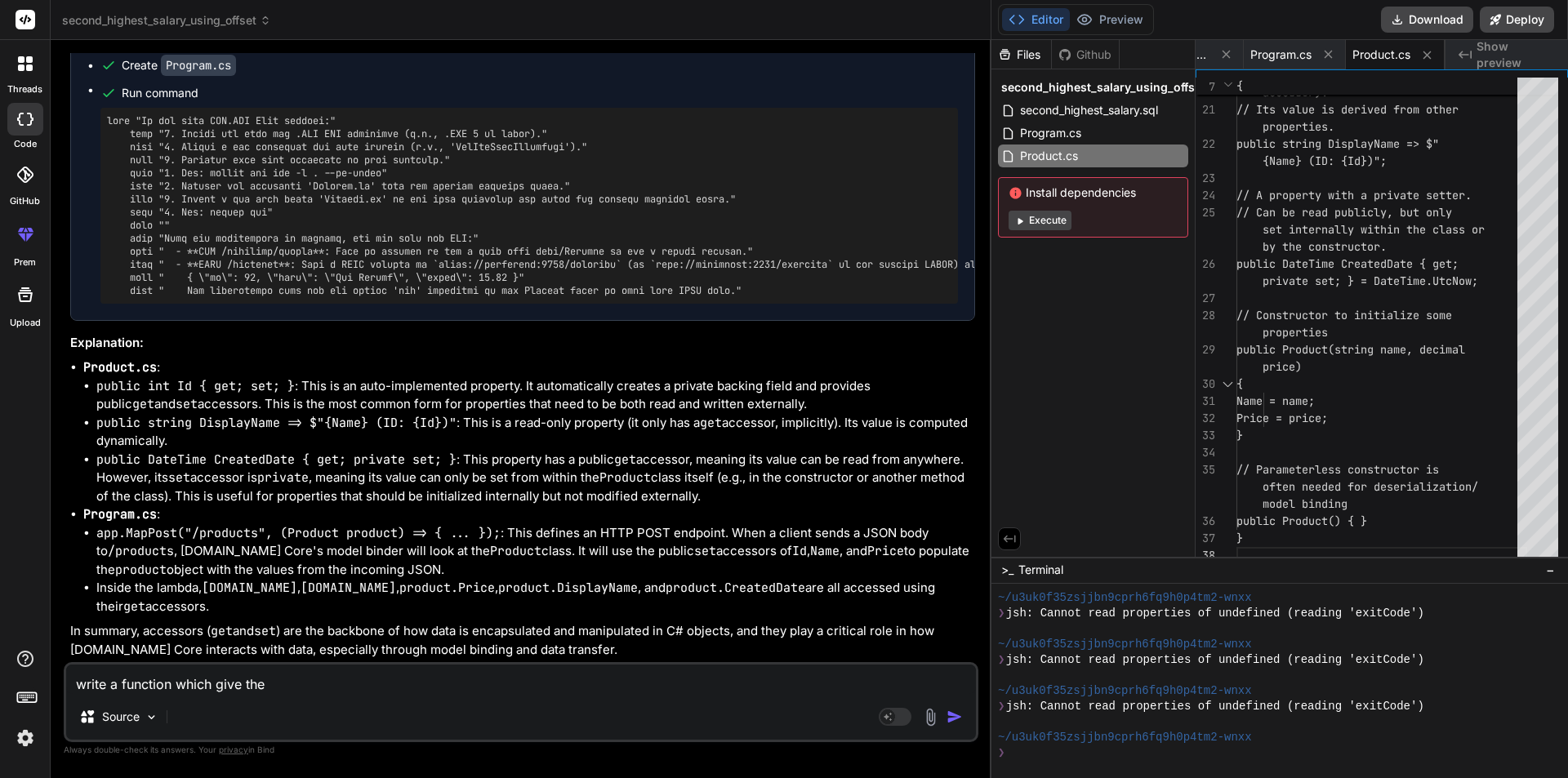
type textarea "x"
type textarea "write a function which give the m"
type textarea "x"
type textarea "write a function which give the mi"
type textarea "x"
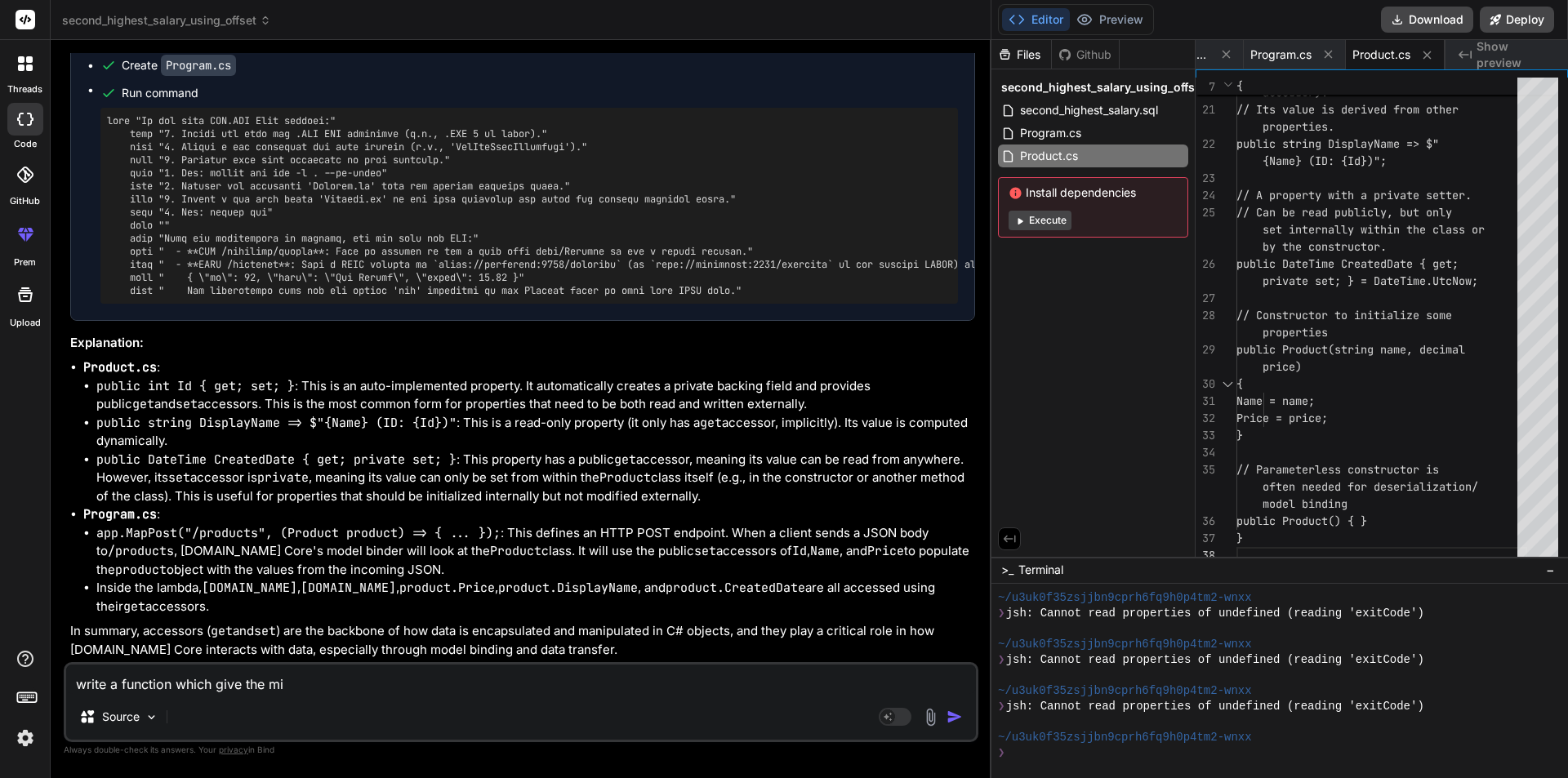
type textarea "write a function which give the mis"
type textarea "x"
type textarea "write a function which give the miss"
type textarea "x"
type textarea "write a function which give the missl"
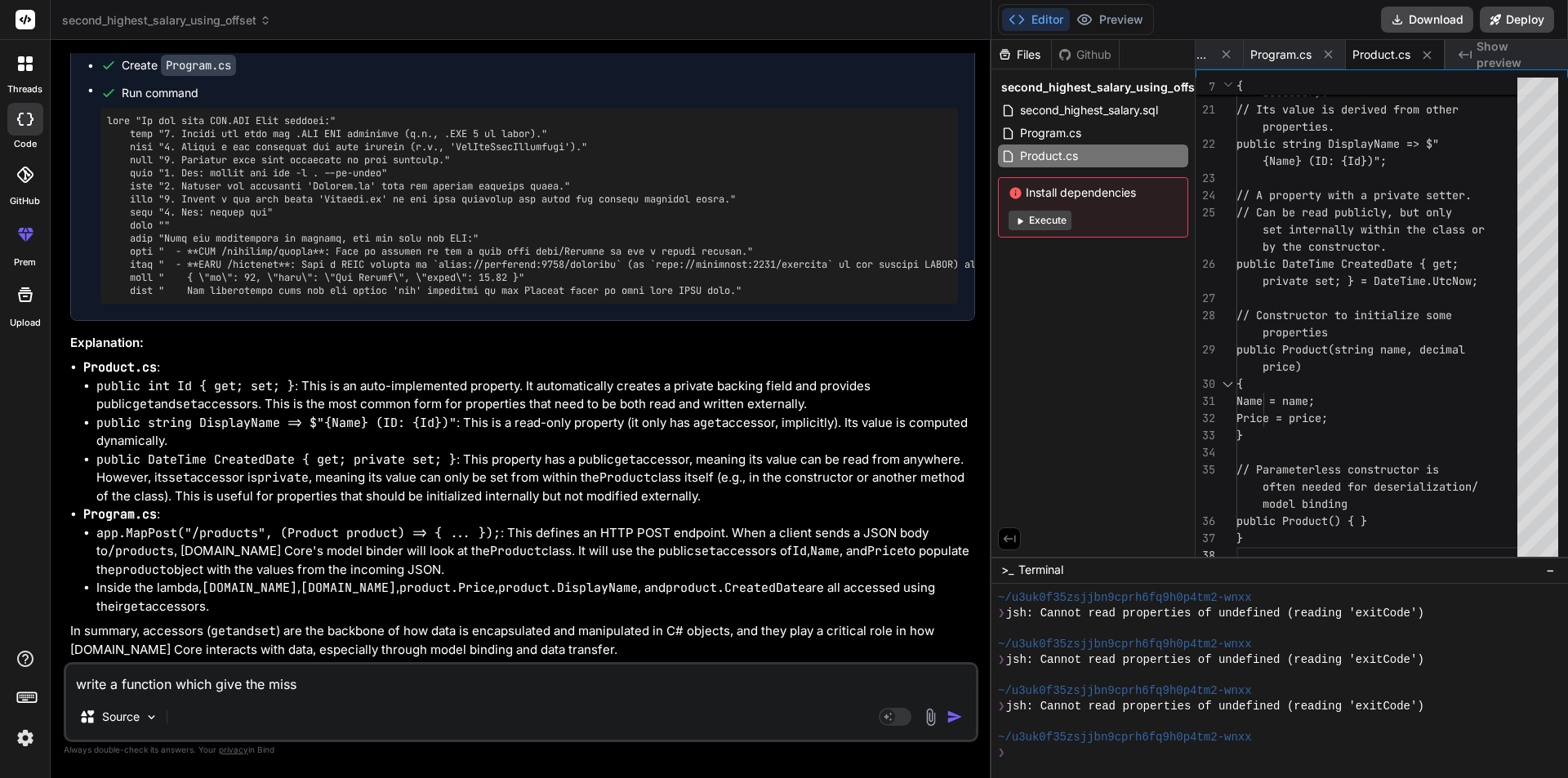
type textarea "x"
type textarea "write a function which give the missle"
type textarea "x"
type textarea "write a function which give the missle"
type textarea "x"
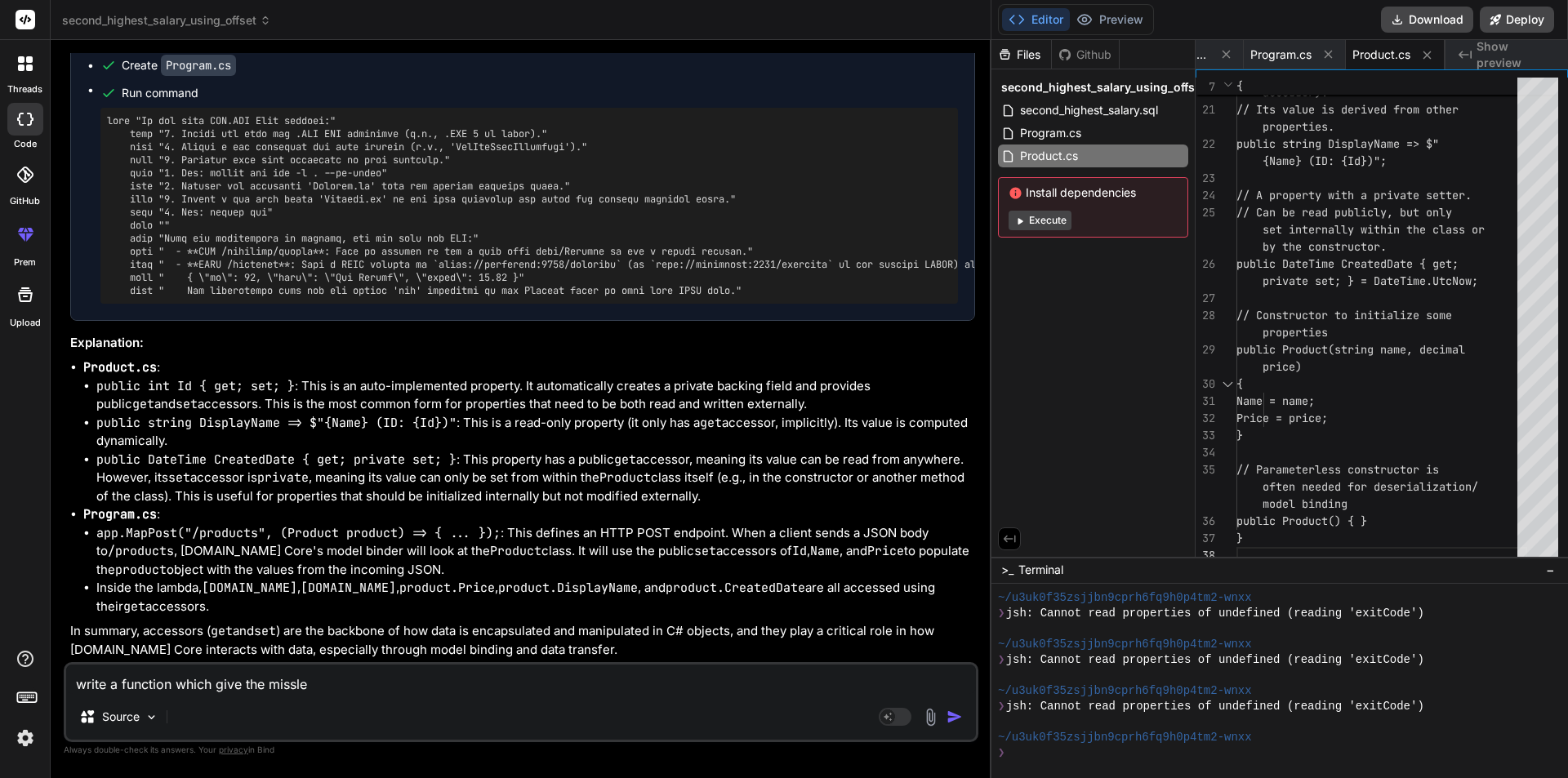
type textarea "write a function which give the missle"
type textarea "x"
type textarea "write a function which give the missl"
type textarea "x"
type textarea "write a function which give the miss"
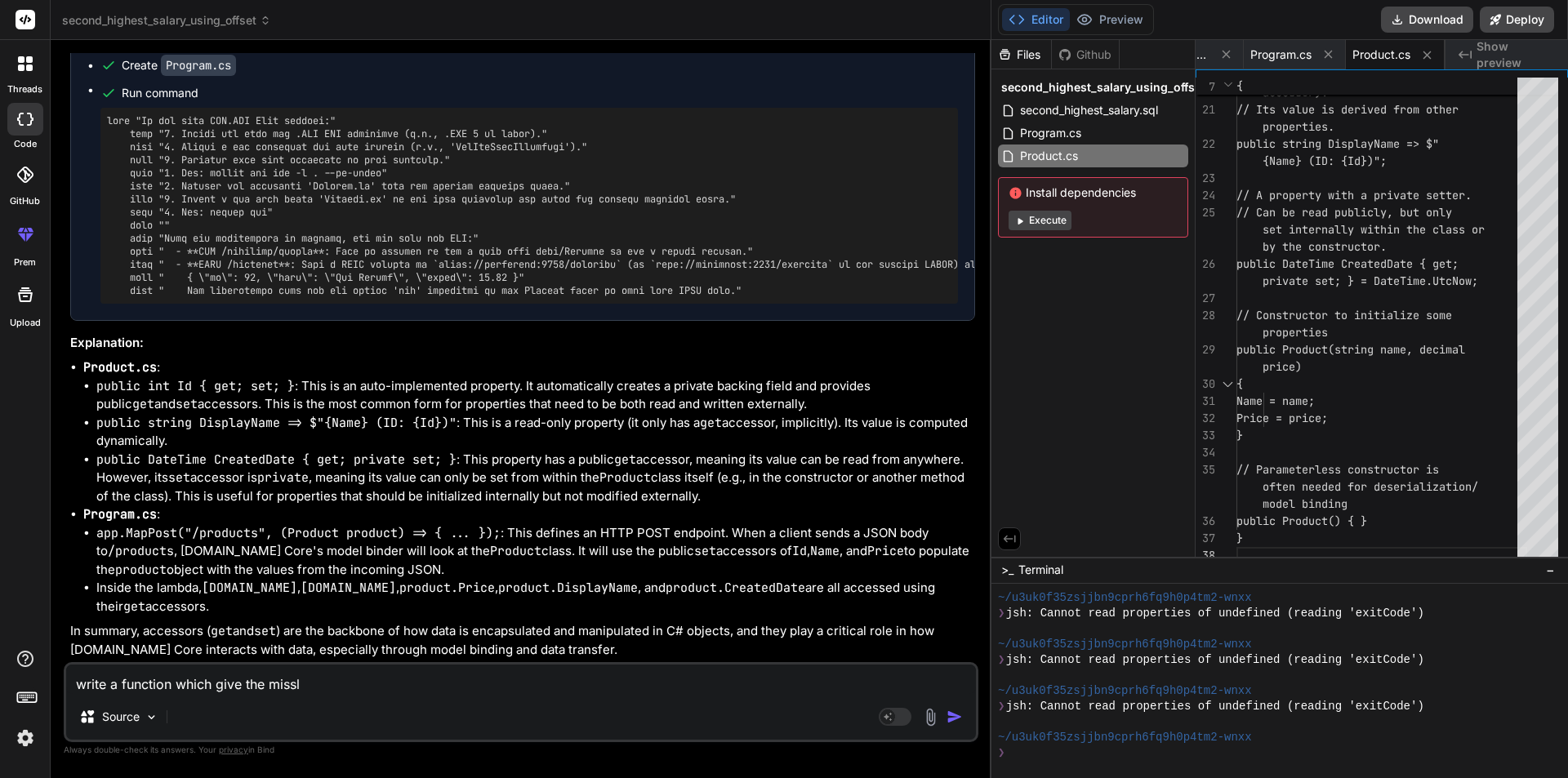
type textarea "x"
type textarea "write a function which give the mis"
type textarea "x"
type textarea "write a function which give the mi"
type textarea "x"
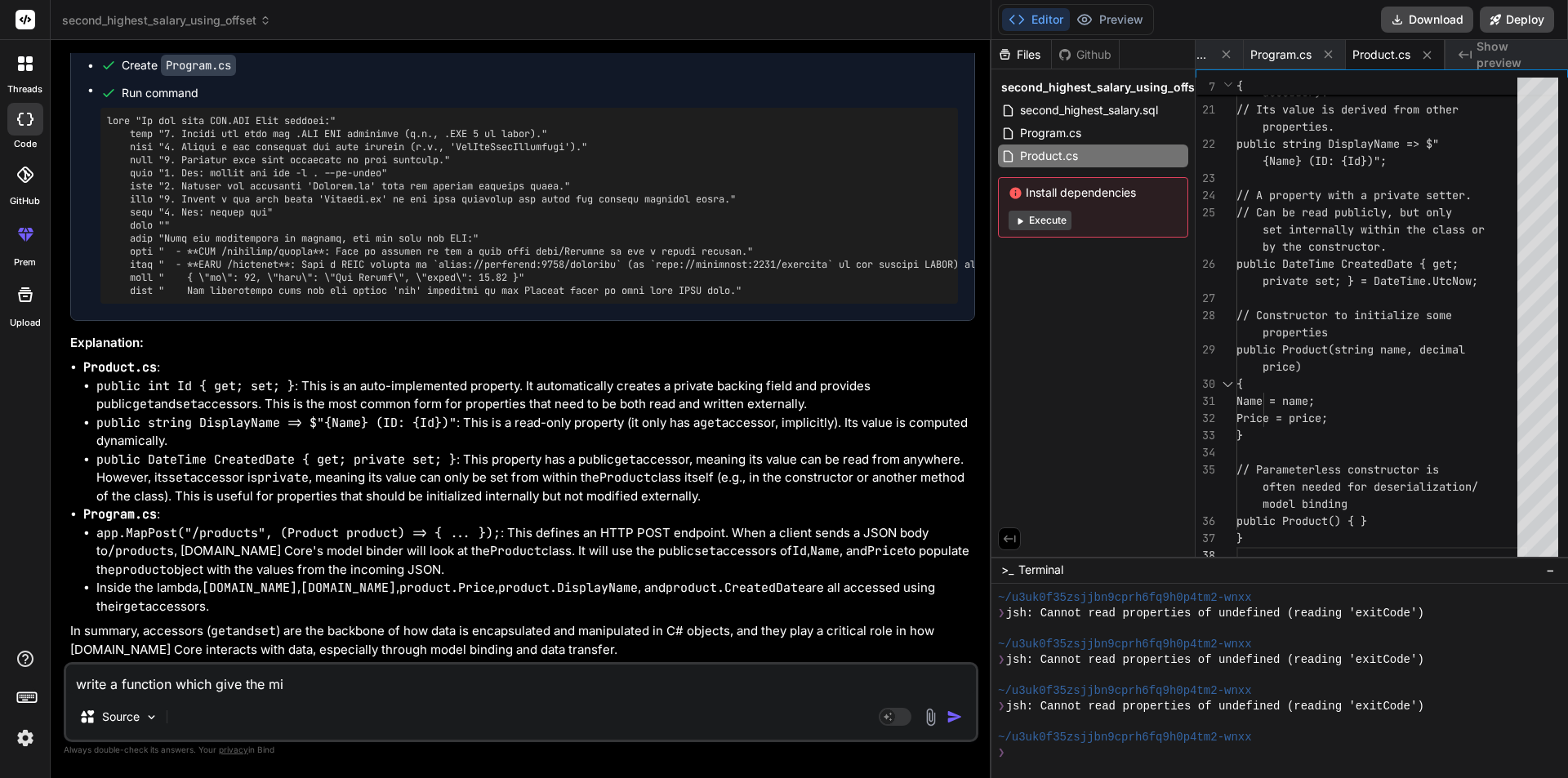
type textarea "write a function which give the mid"
type textarea "x"
type textarea "write a function which give the midd"
type textarea "x"
type textarea "write a function which give the middl"
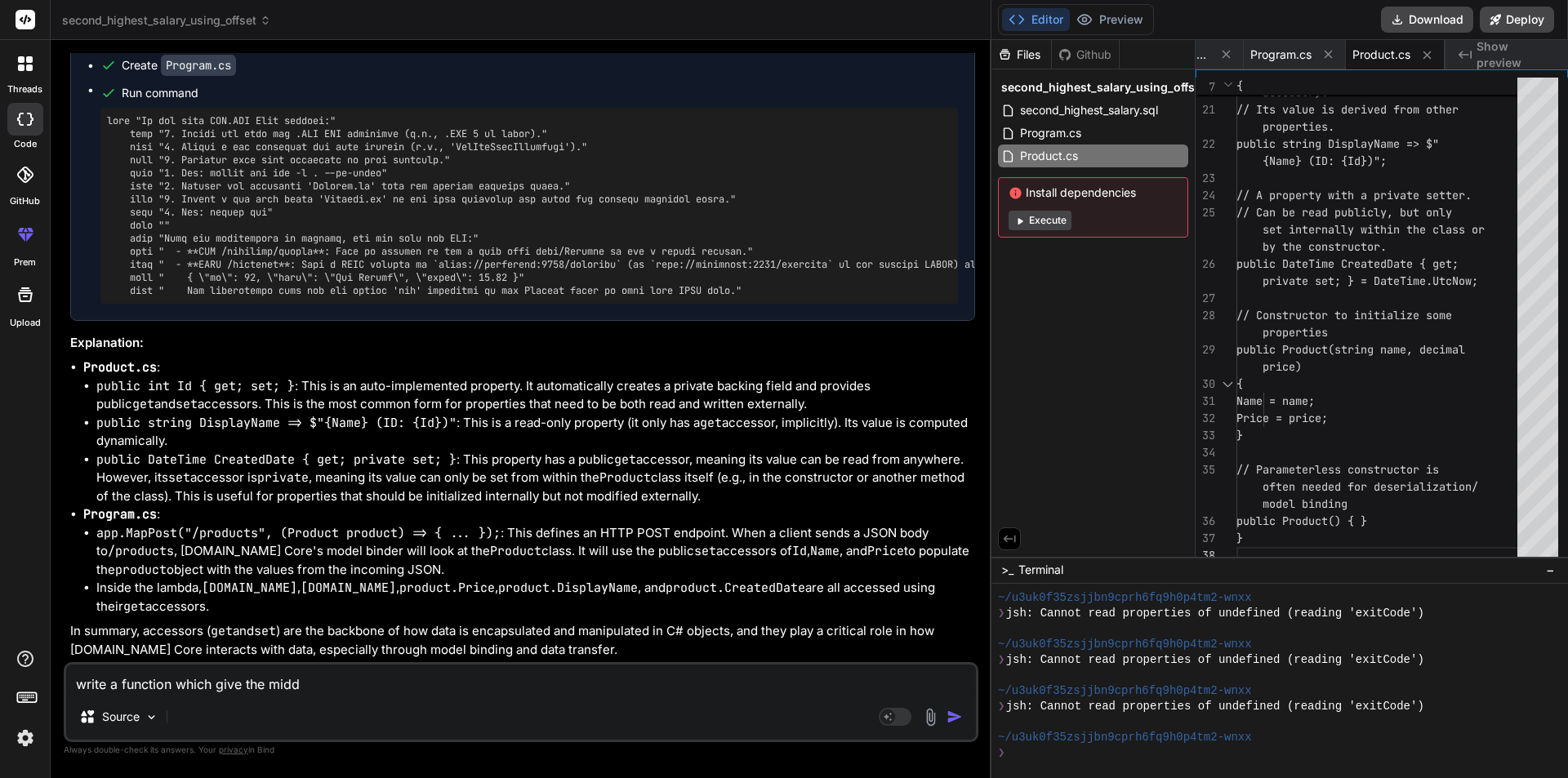
type textarea "x"
type textarea "write a function which give the middle"
type textarea "x"
type textarea "write a function which give the middle"
type textarea "x"
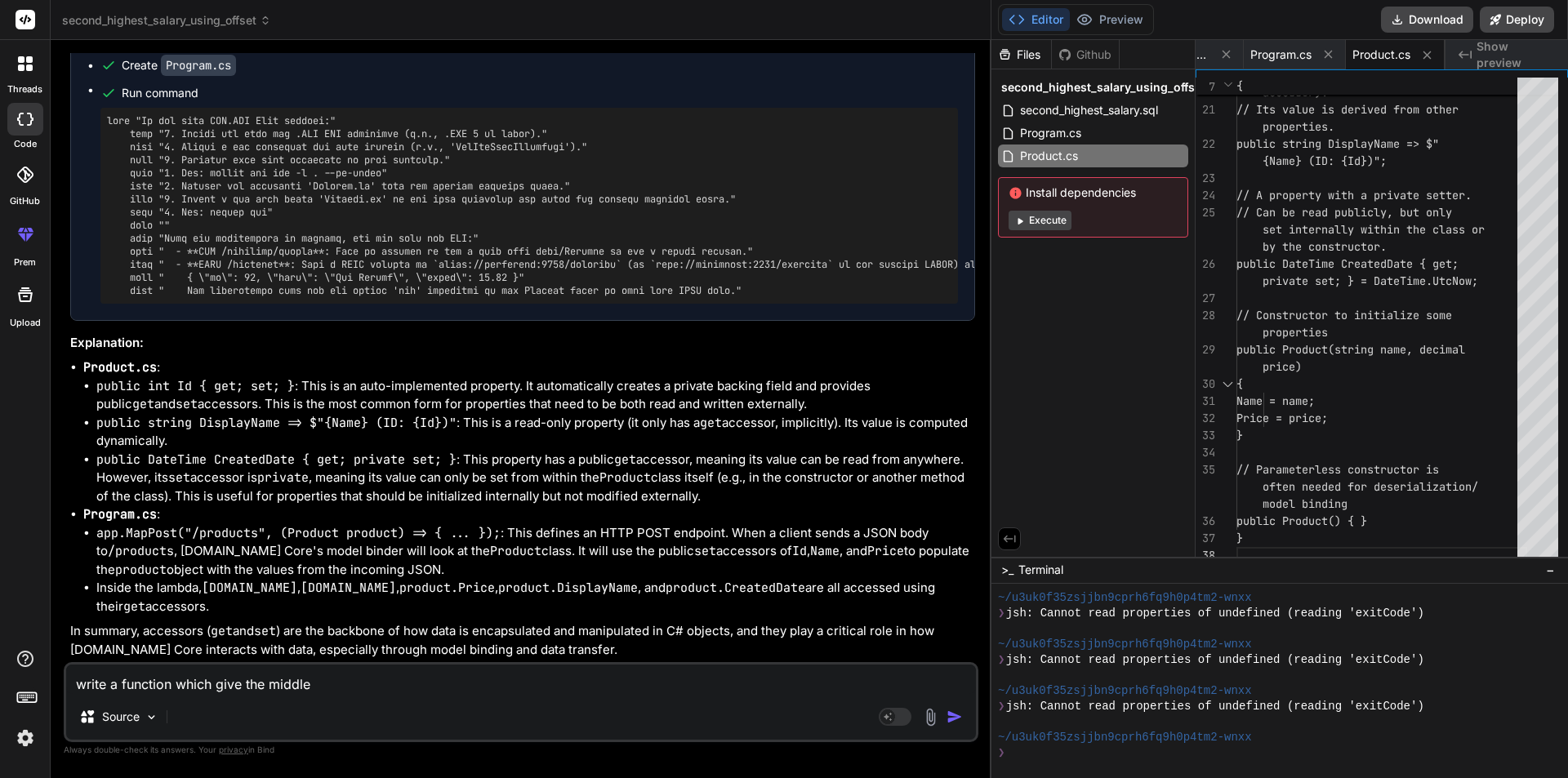
type textarea "write a function which give the middle m"
type textarea "x"
type textarea "write a function which give the middle"
type textarea "x"
type textarea "write a function which give the middle n"
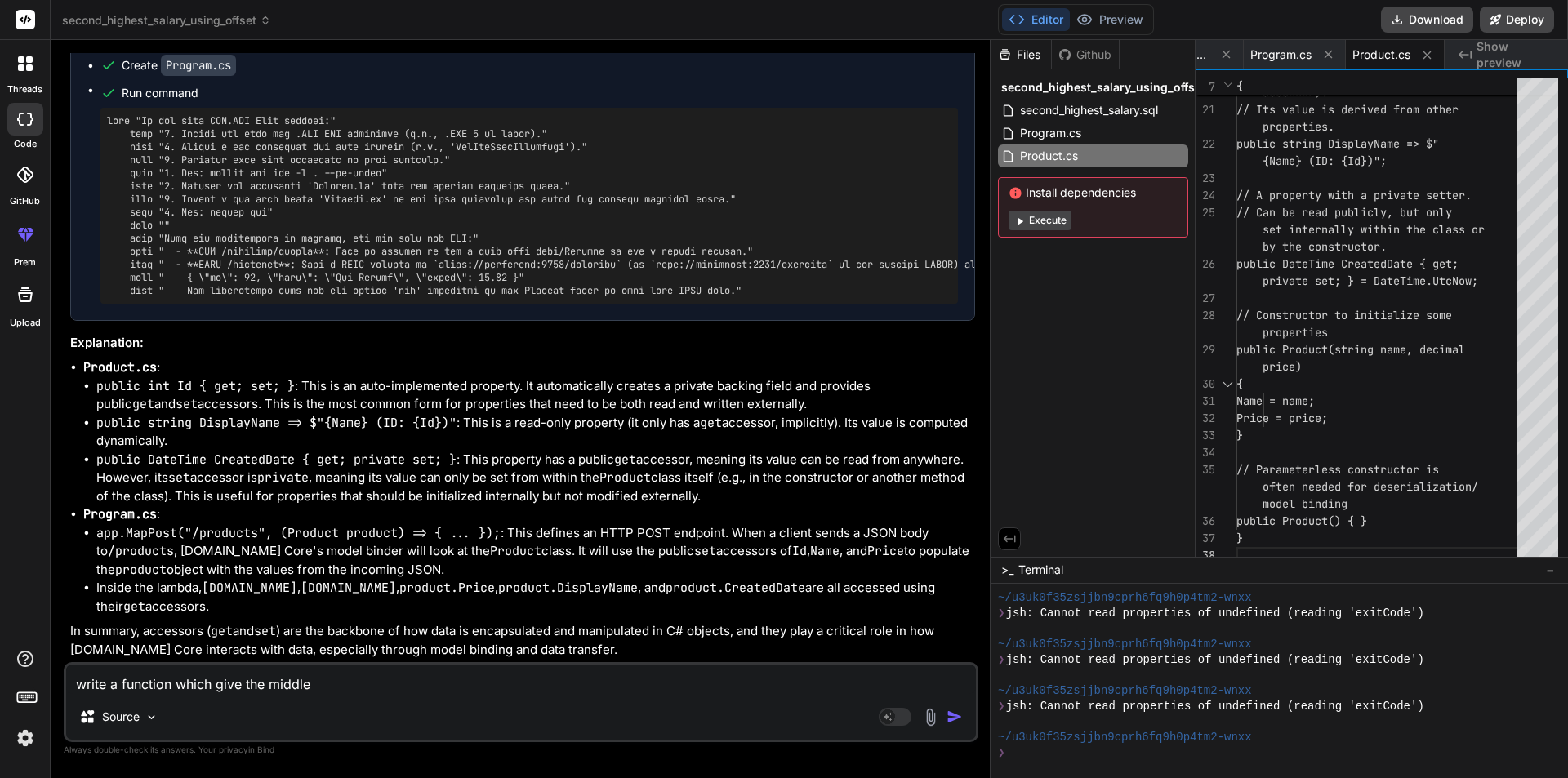
type textarea "x"
type textarea "write a function which give the middle na"
type textarea "x"
type textarea "write a function which give the middle nam"
type textarea "x"
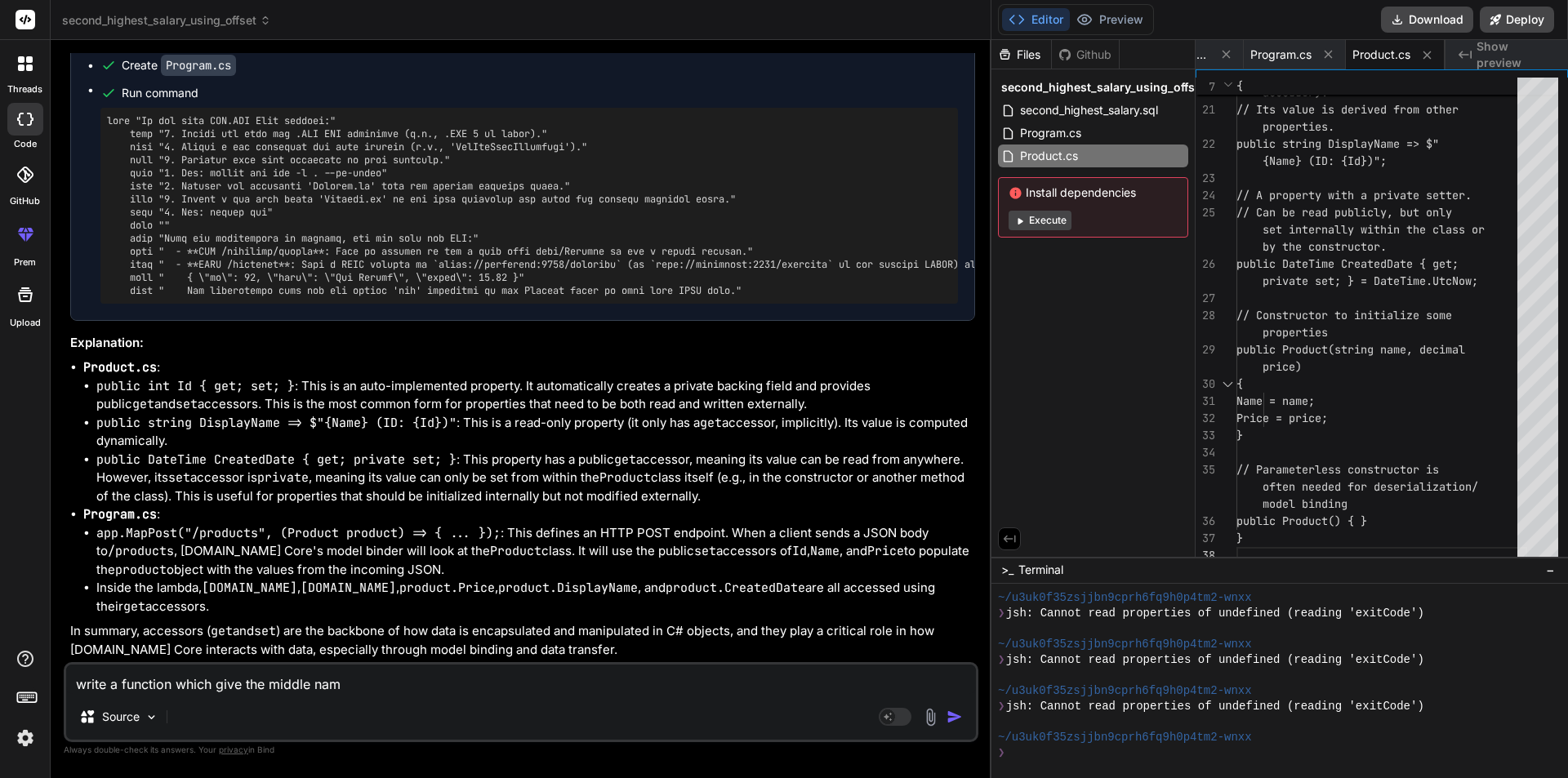
type textarea "write a function which give the middle name"
type textarea "x"
type textarea "write a function which give the middle name"
type textarea "x"
type textarea "write a function which give the middle name f"
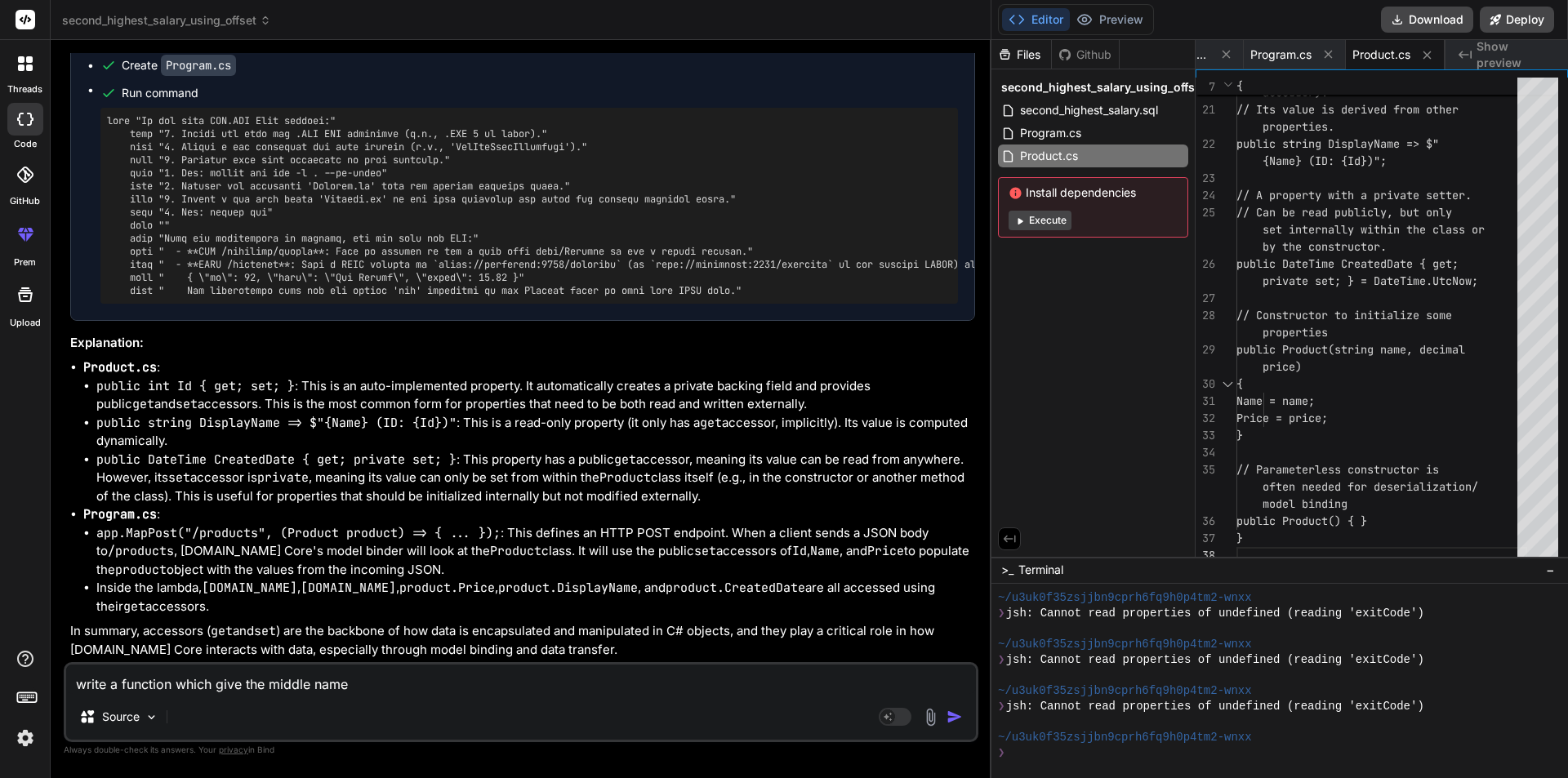
type textarea "x"
type textarea "write a function which give the middle name fr"
type textarea "x"
type textarea "write a function which give the middle name fro"
type textarea "x"
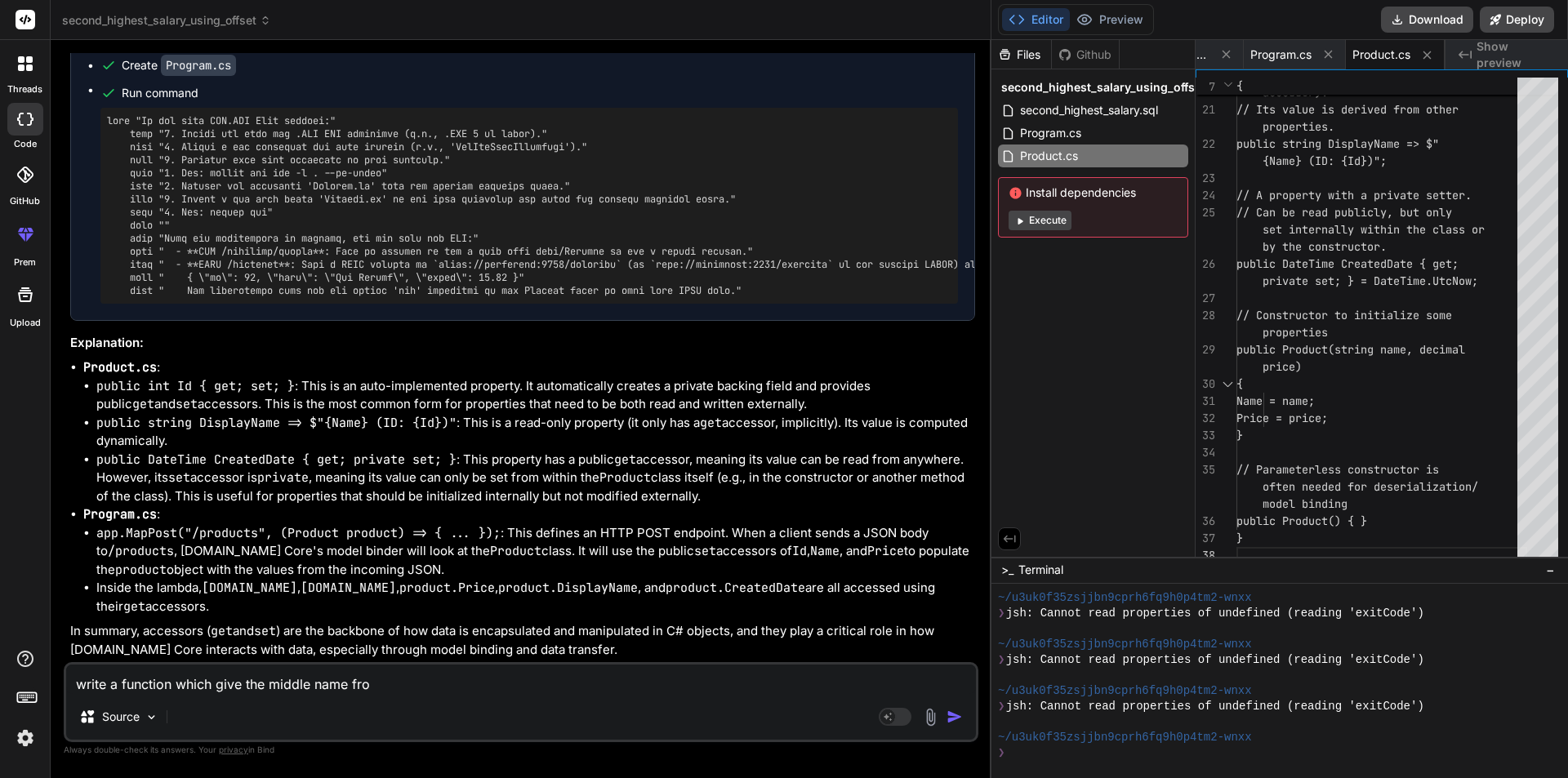
type textarea "write a function which give the middle name from"
type textarea "x"
type textarea "write a function which give the middle name from"
type textarea "x"
type textarea "write a function which give the middle name from s"
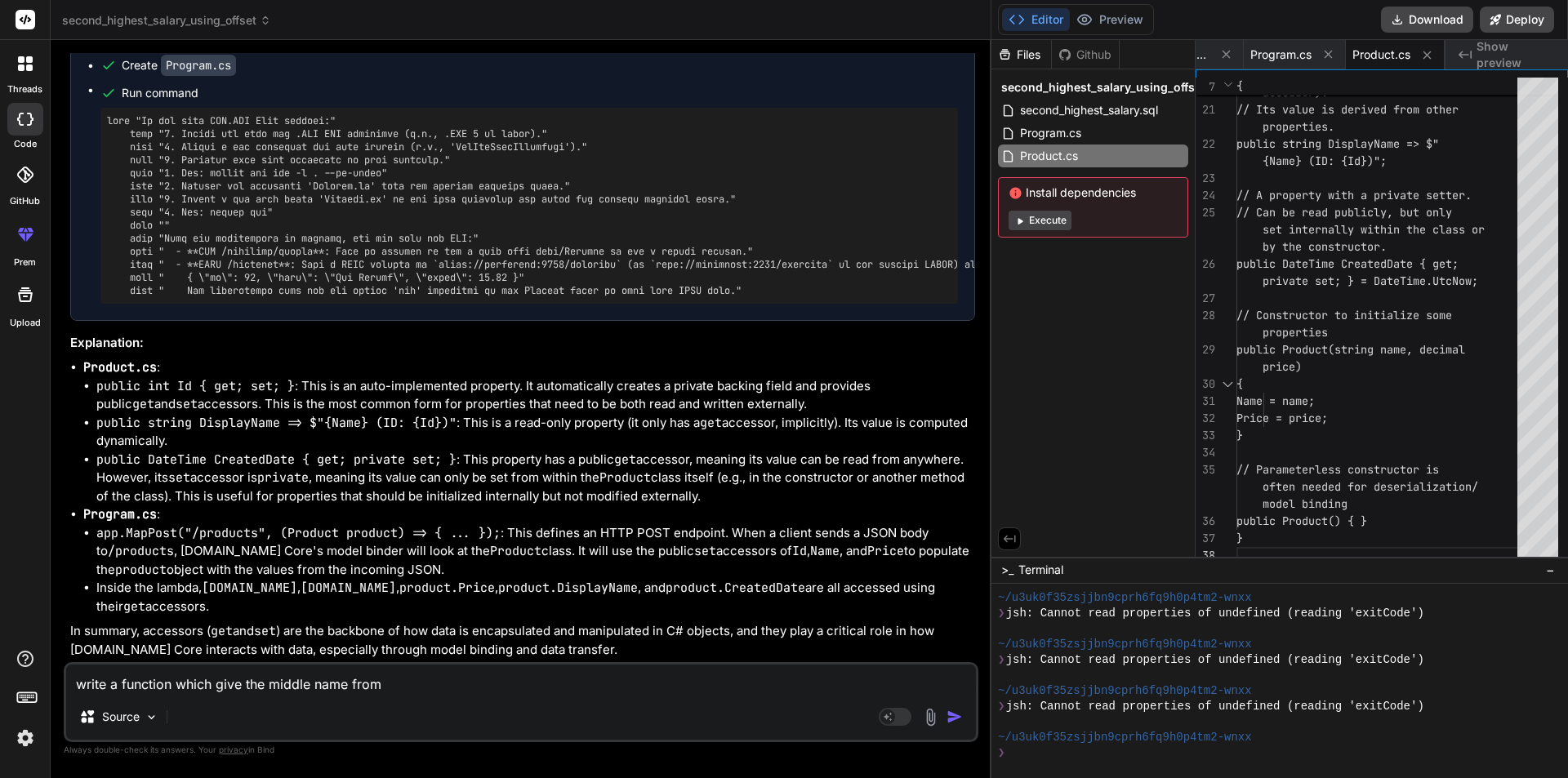
type textarea "x"
type textarea "write a function which give the middle name from sq"
type textarea "x"
type textarea "write a function which give the middle name from sql"
type textarea "x"
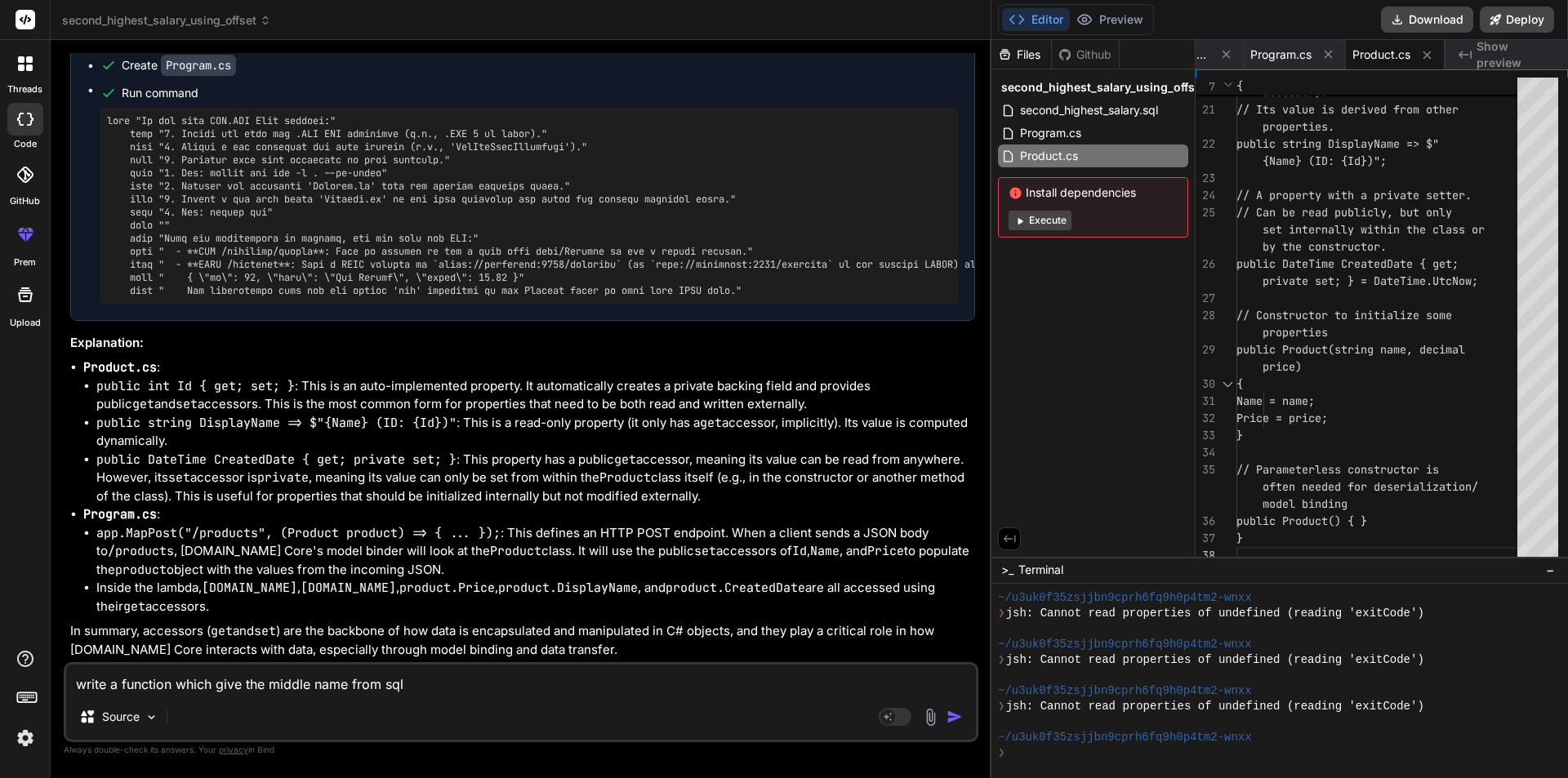
type textarea "write a function which give the middle name from sql"
type textarea "x"
type textarea "write a function which give the middle name from sql s"
type textarea "x"
type textarea "write a function which give the middle name from sql se"
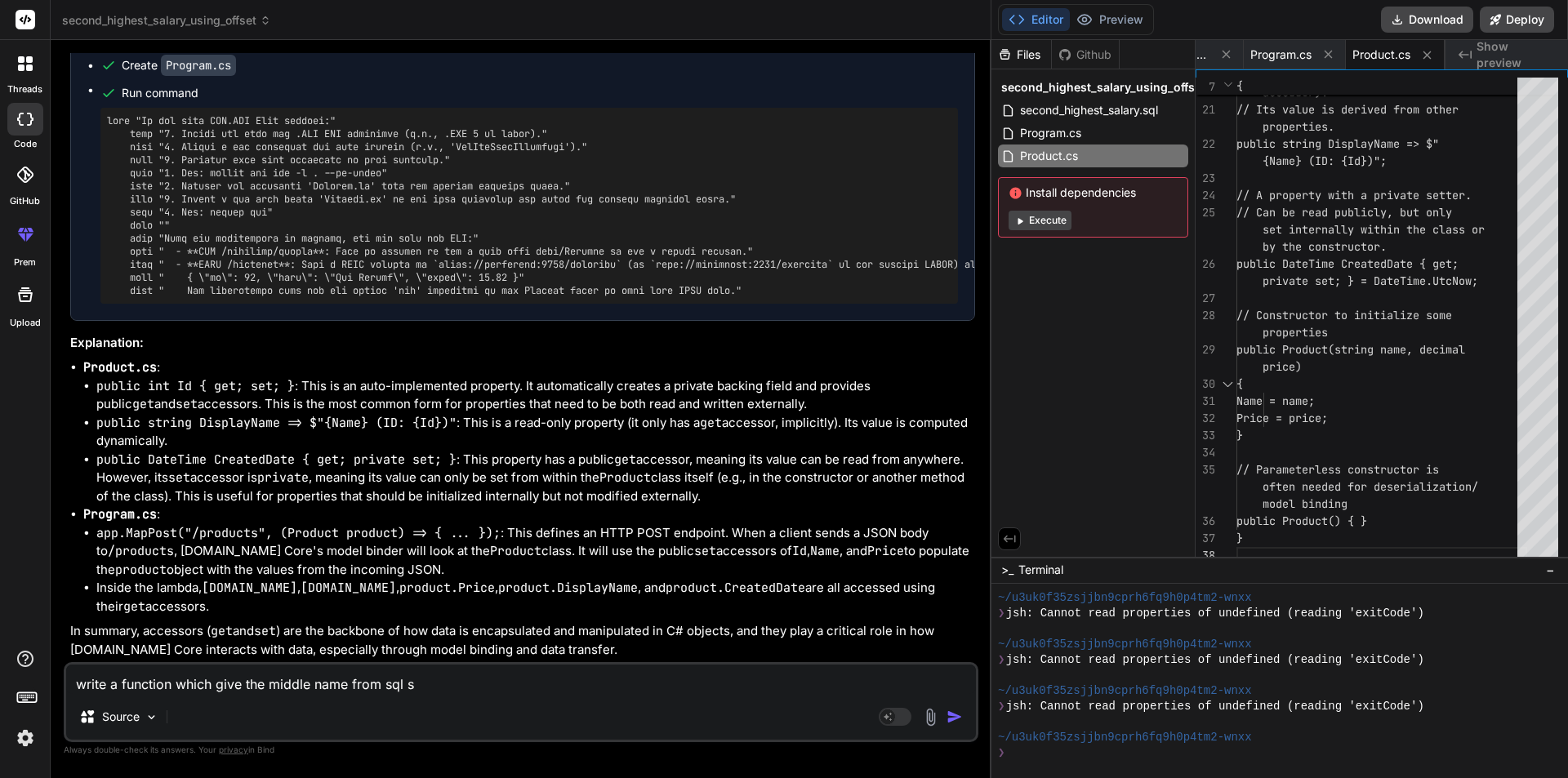
type textarea "x"
type textarea "write a function which give the middle name from sql ser"
type textarea "x"
type textarea "write a function which give the middle name from sql serv"
type textarea "x"
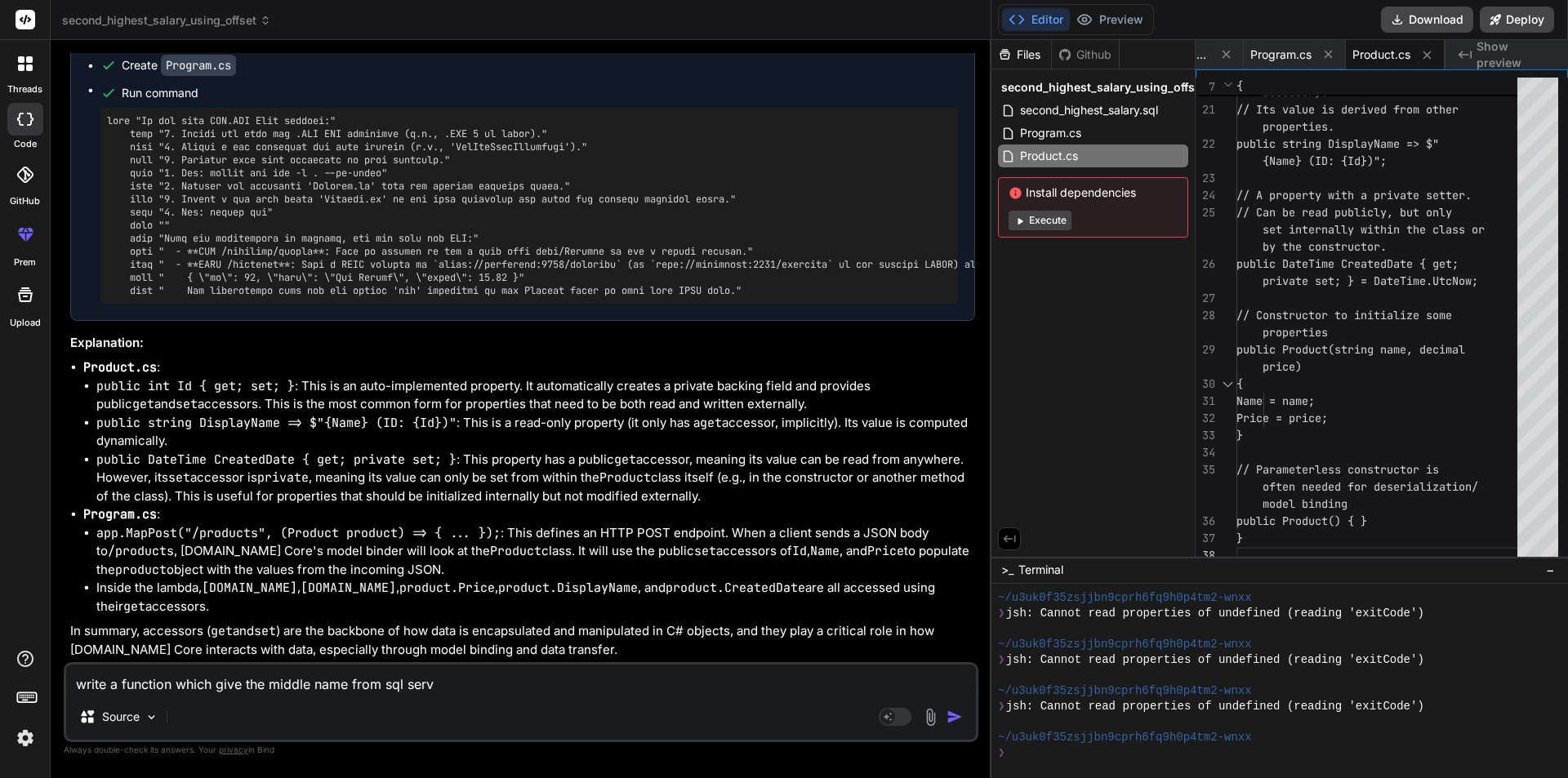
type textarea "write a function which give the middle name from sql serve"
type textarea "x"
type textarea "write a function which give the middle name from sql server"
type textarea "x"
type textarea "write a function which give the middle name from sql server."
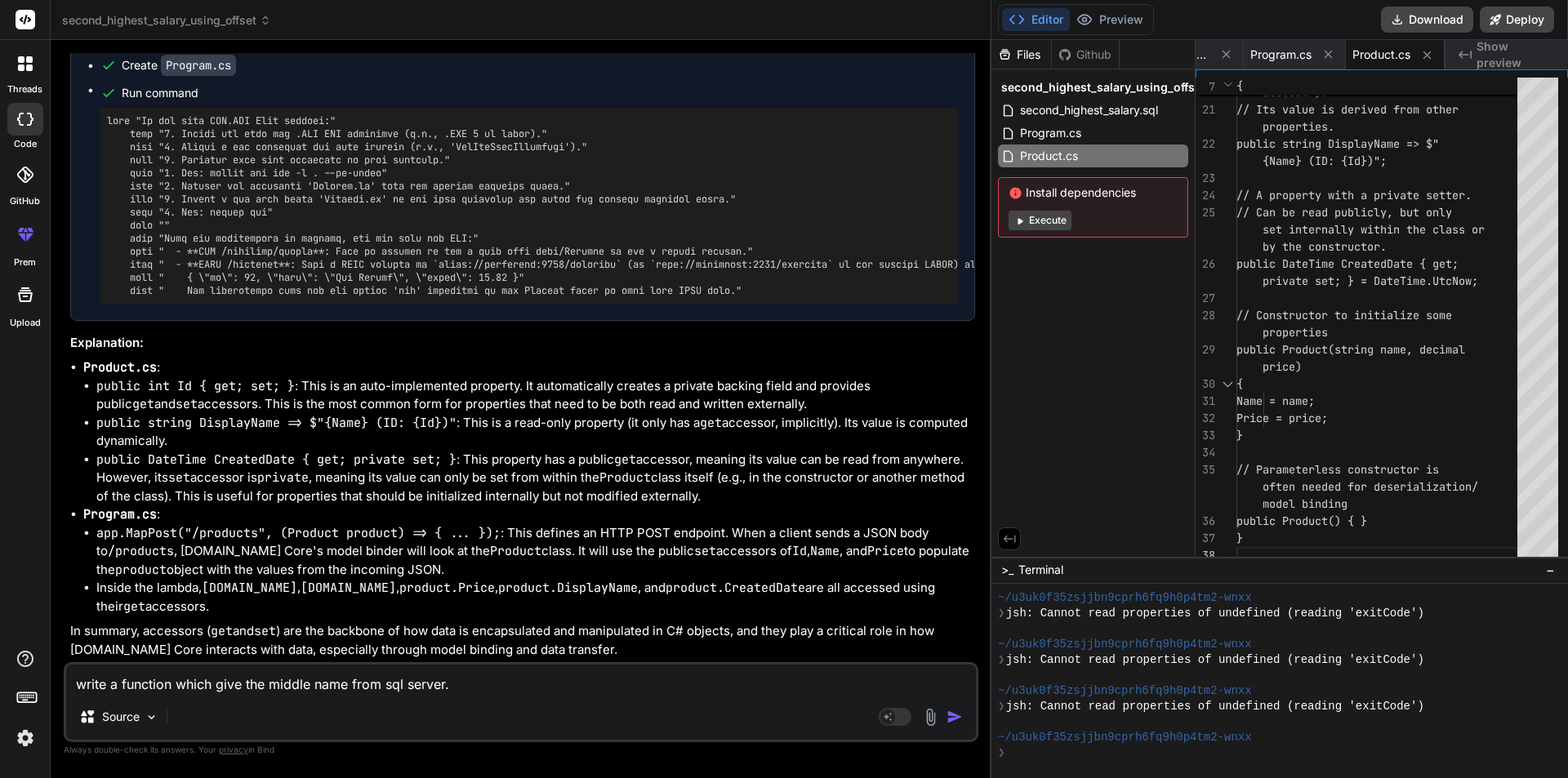
type textarea "x"
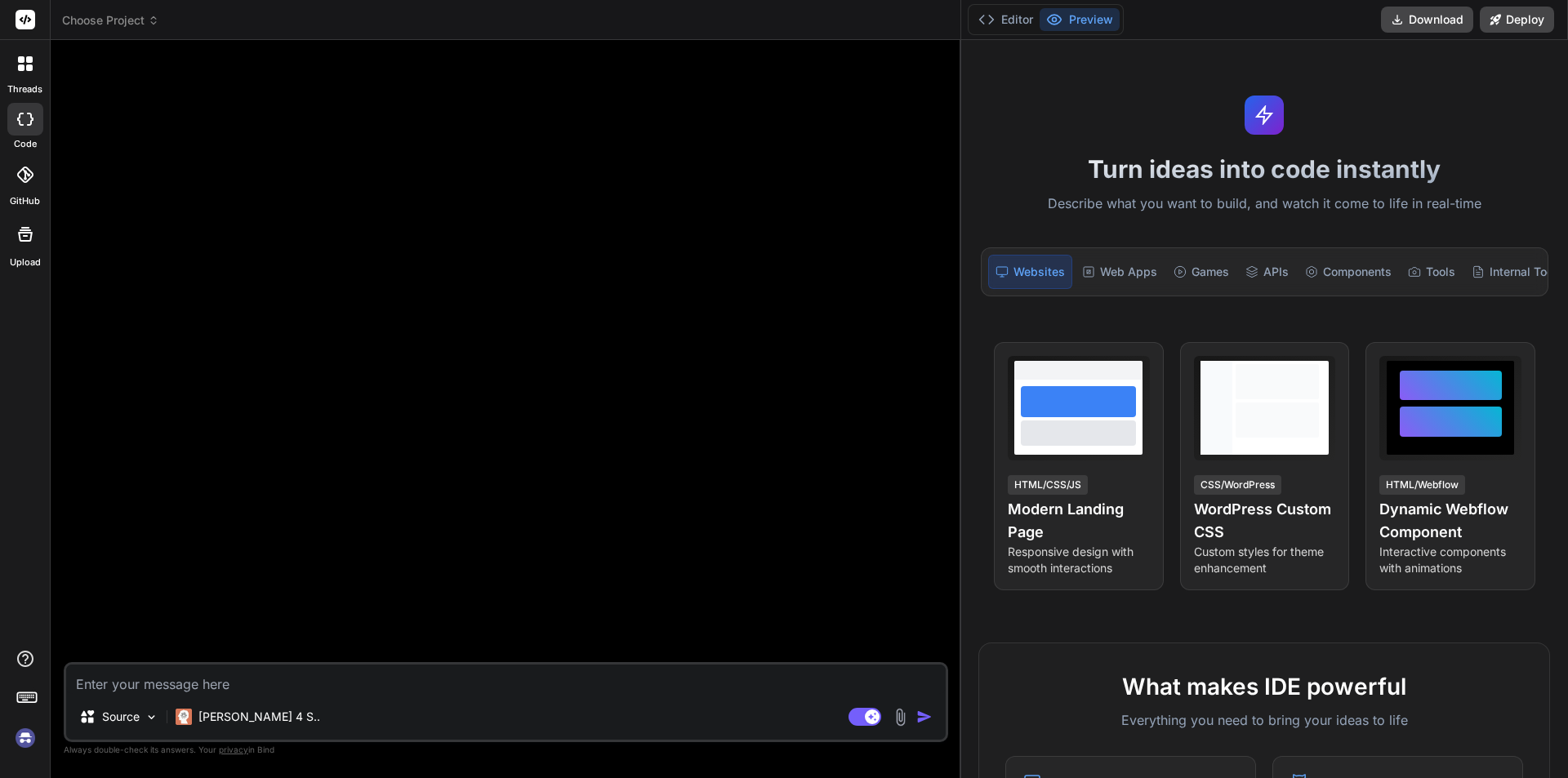
scroll to position [0, 0]
type textarea "x"
type textarea "write a function which give the middle name from sql server."
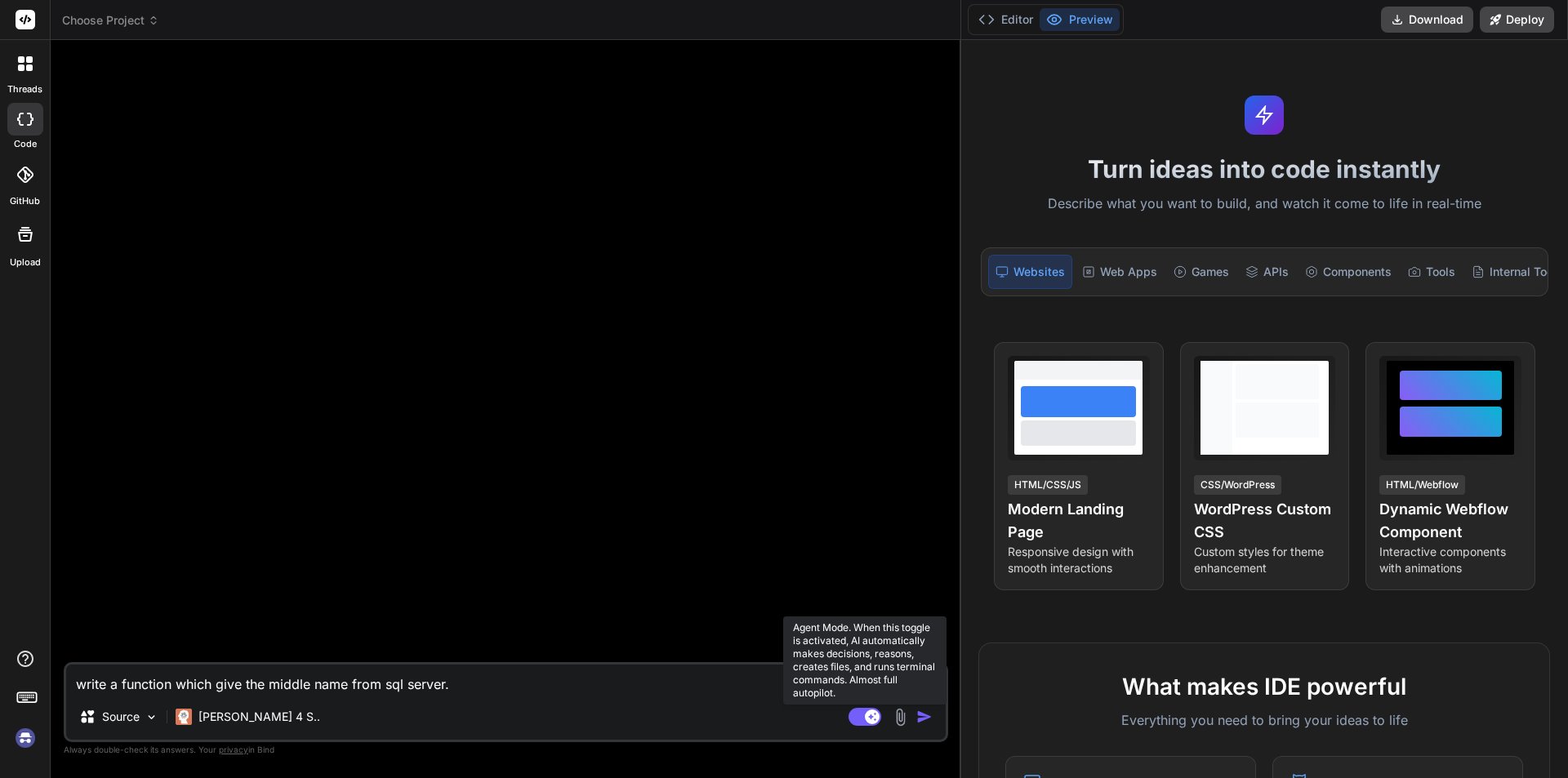
click at [865, 712] on rect at bounding box center [865, 717] width 33 height 18
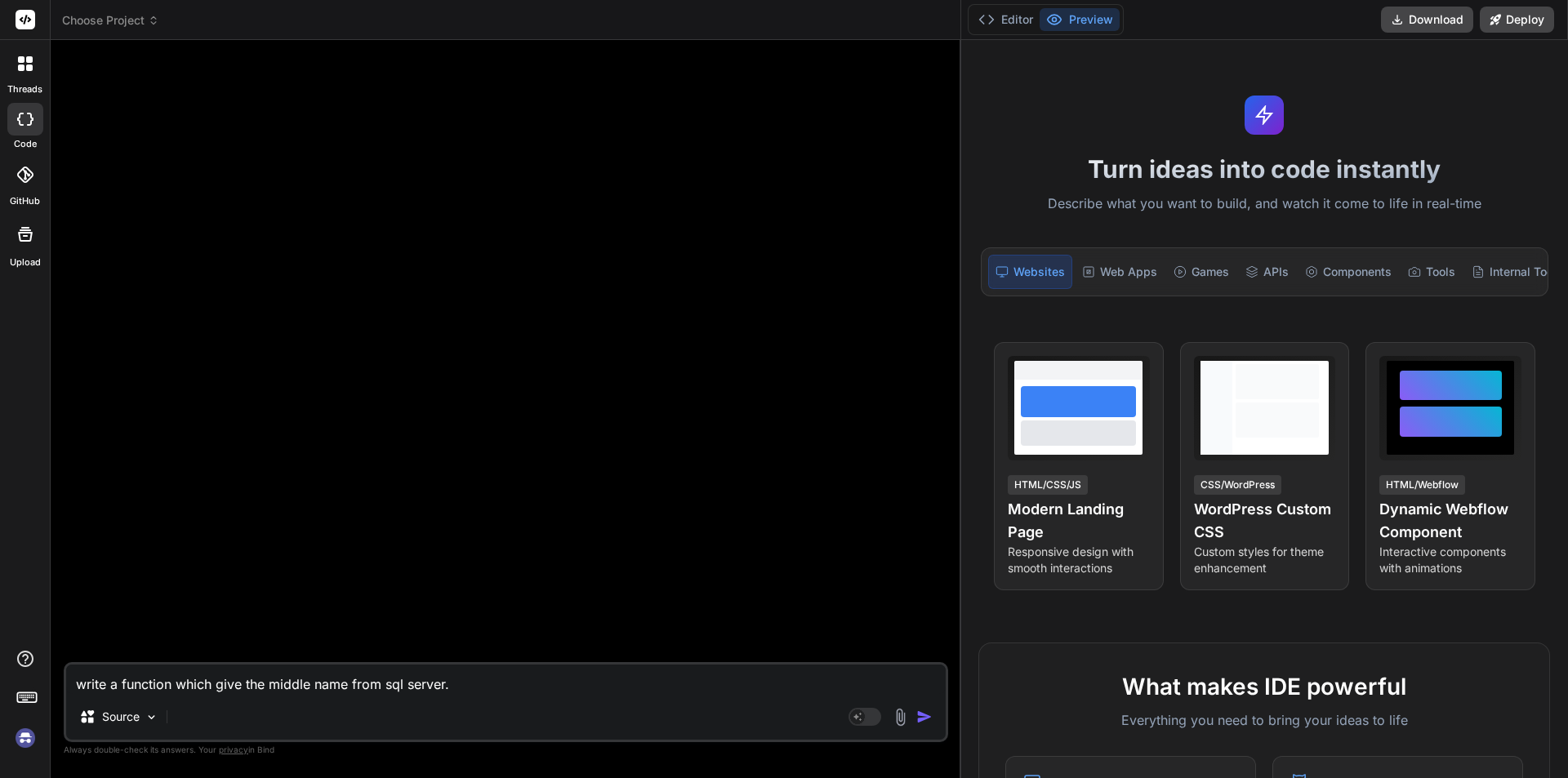
drag, startPoint x: 495, startPoint y: 689, endPoint x: 6, endPoint y: 659, distance: 489.9
click at [40, 662] on div "threads code GitHub Upload Choose Project Created with Pixso. Bind AI Web Searc…" at bounding box center [784, 389] width 1568 height 778
click at [923, 711] on img "button" at bounding box center [925, 717] width 17 height 17
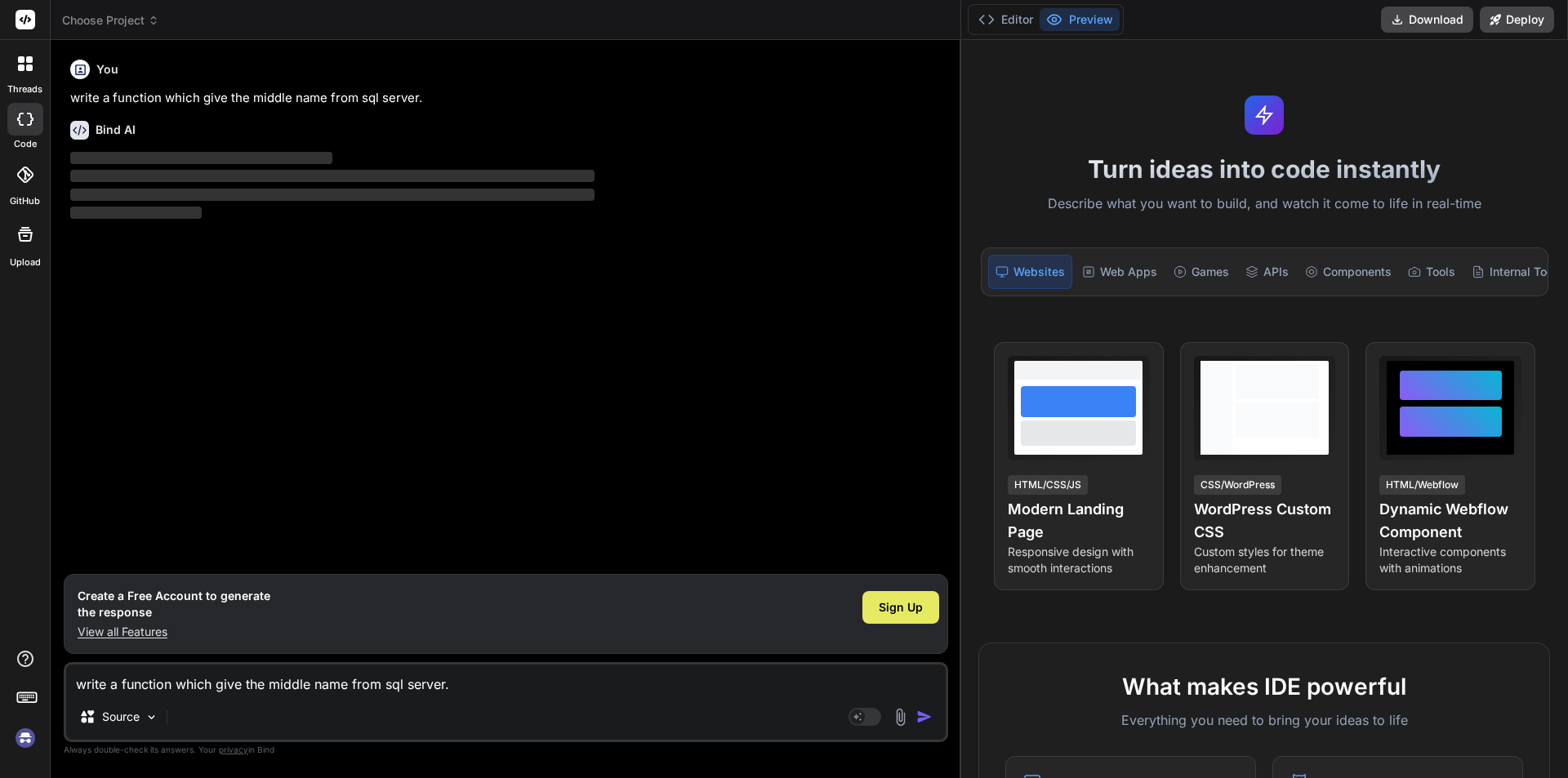
click at [905, 608] on span "Sign Up" at bounding box center [900, 608] width 44 height 17
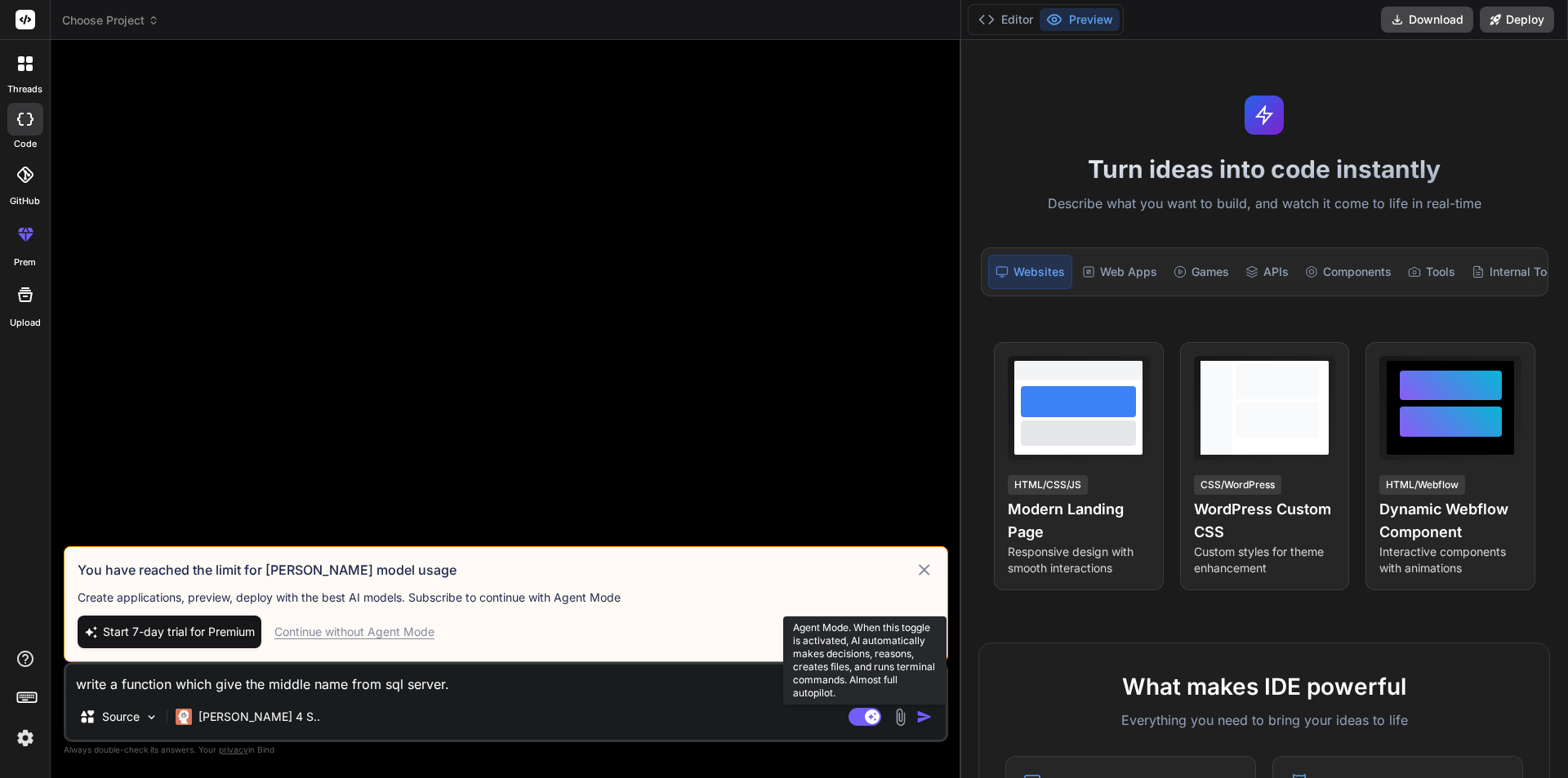
click at [869, 716] on icon at bounding box center [872, 716] width 8 height 8
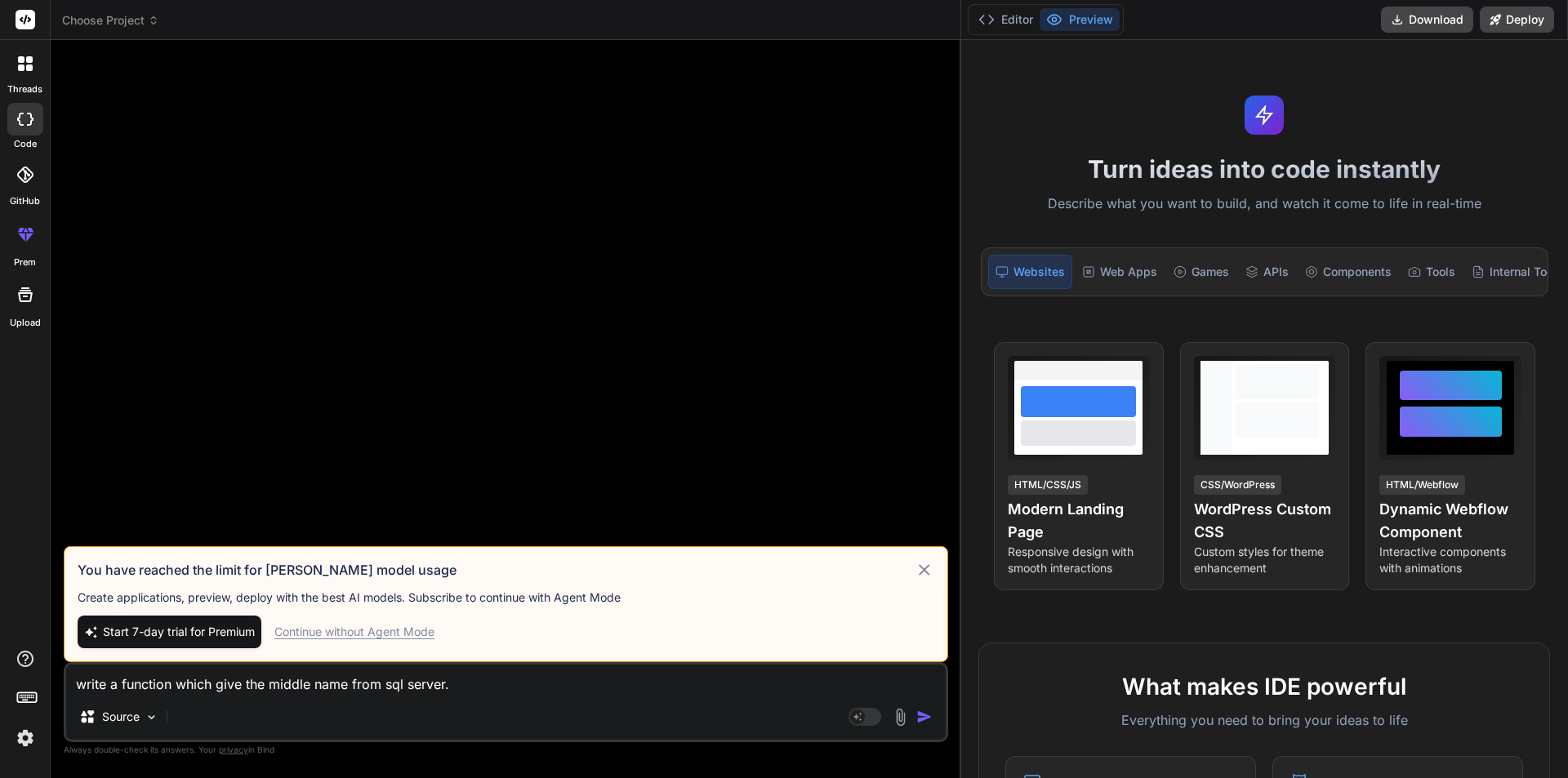
click at [923, 572] on icon at bounding box center [925, 570] width 12 height 12
type textarea "x"
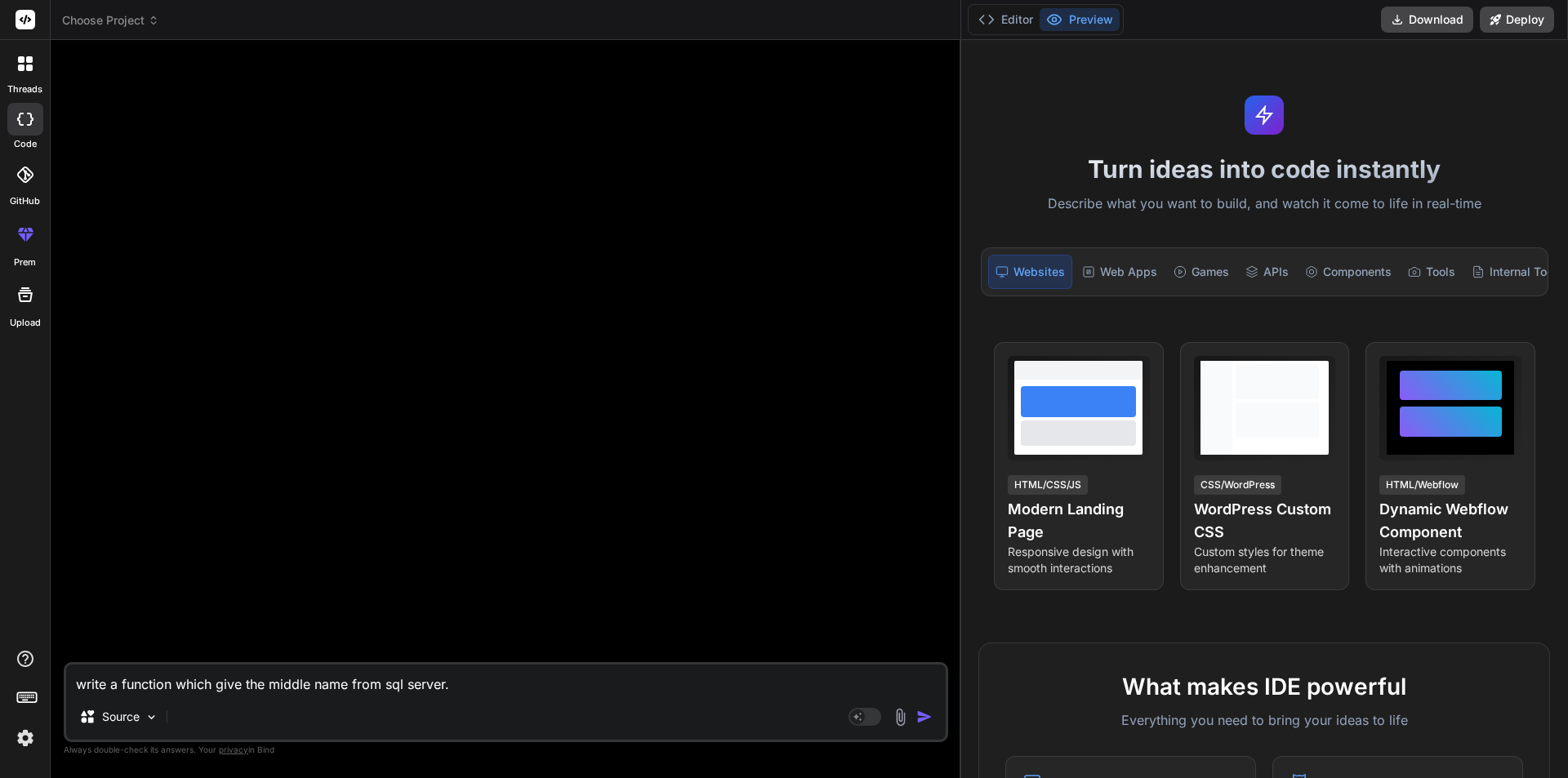
click at [260, 684] on textarea "write a function which give the middle name from sql server." at bounding box center [506, 680] width 880 height 30
paste textarea "write a function which give the middle name from sql server."
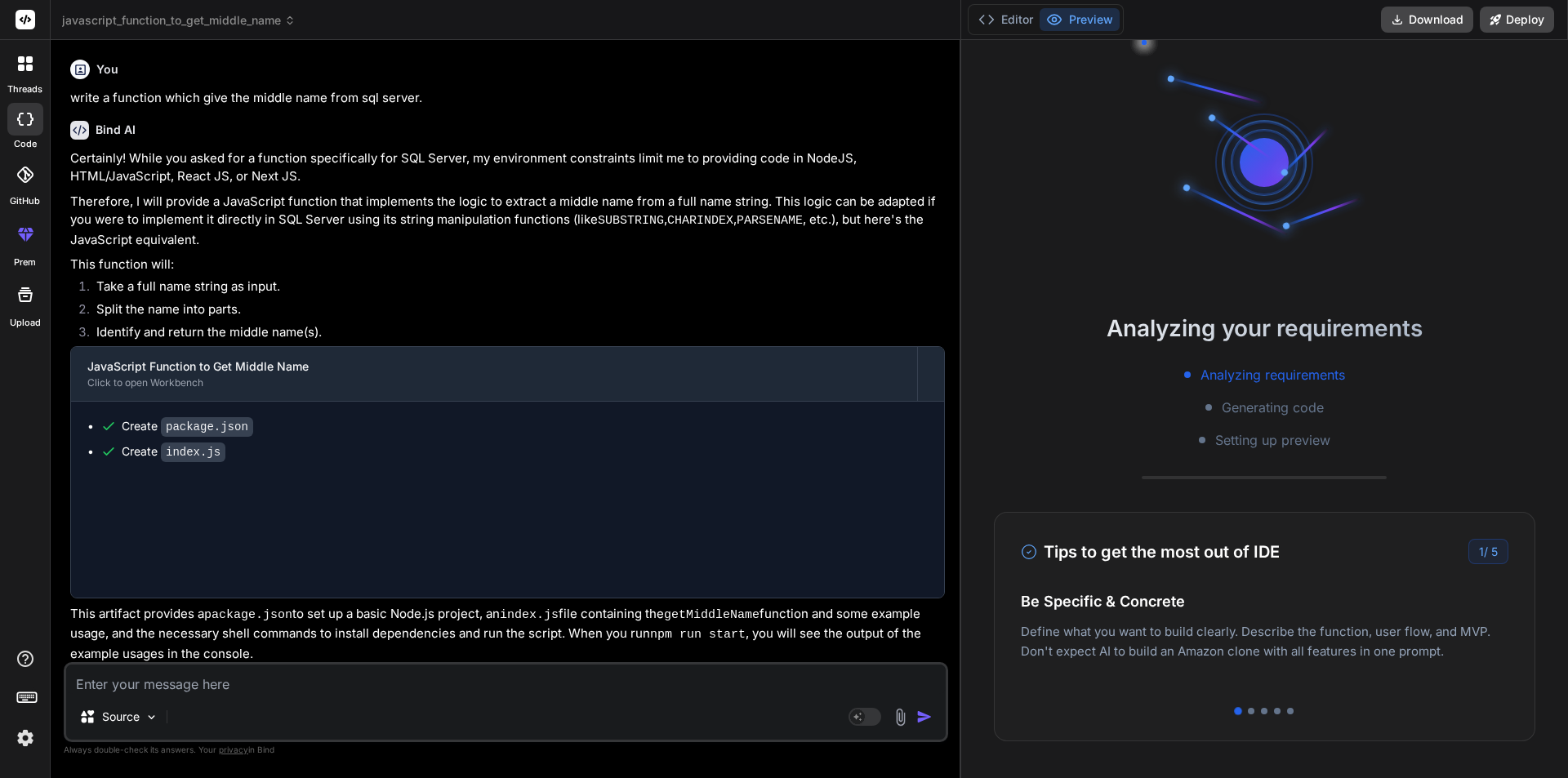
scroll to position [2218, 0]
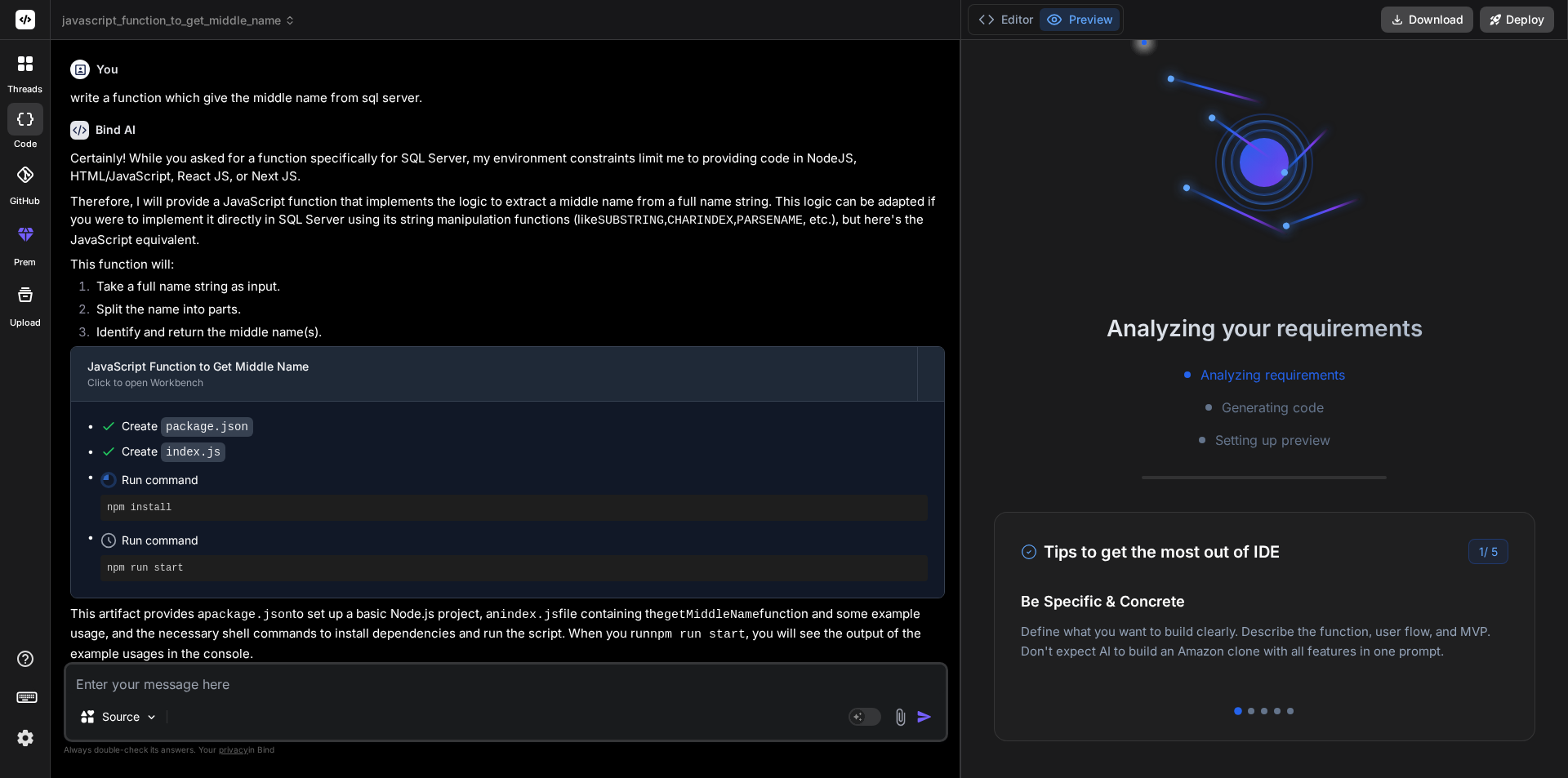
drag, startPoint x: 1357, startPoint y: 206, endPoint x: 1254, endPoint y: 206, distance: 103.0
click at [1254, 206] on div at bounding box center [1264, 163] width 245 height 245
drag, startPoint x: 1254, startPoint y: 206, endPoint x: 1232, endPoint y: 264, distance: 62.0
click at [1232, 252] on div at bounding box center [1264, 163] width 245 height 245
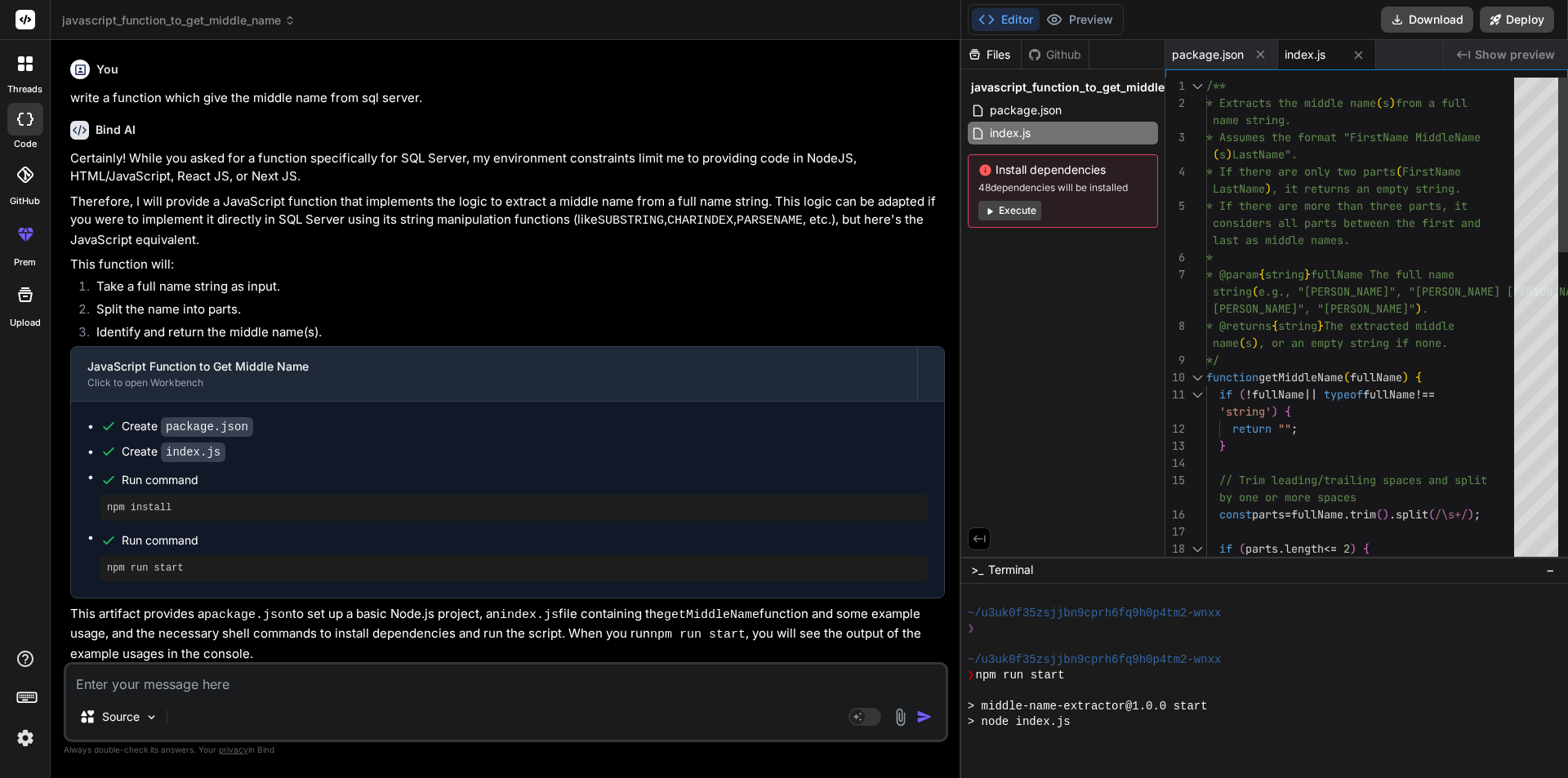
scroll to position [2979, 0]
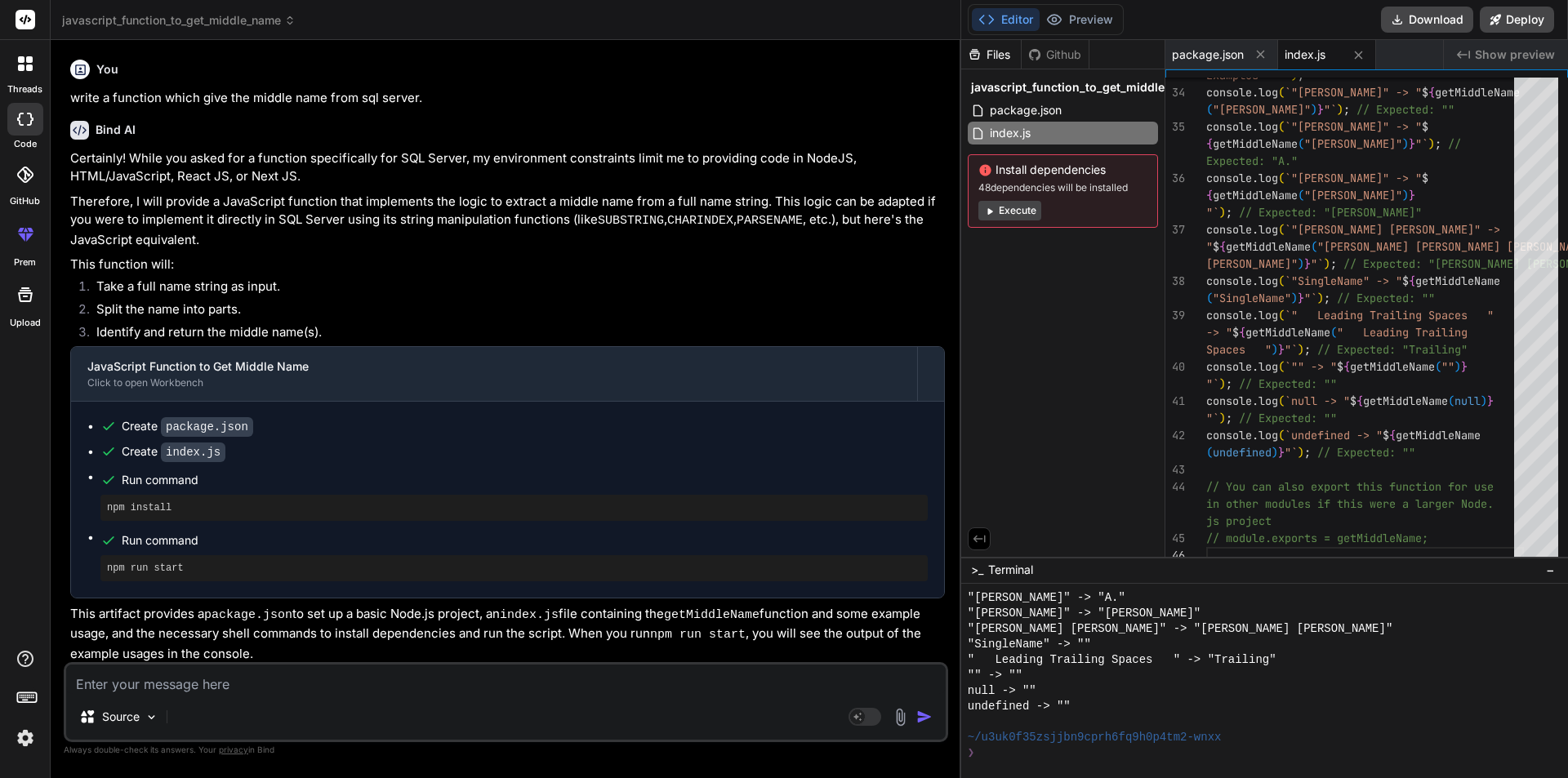
click at [354, 691] on textarea at bounding box center [506, 680] width 880 height 30
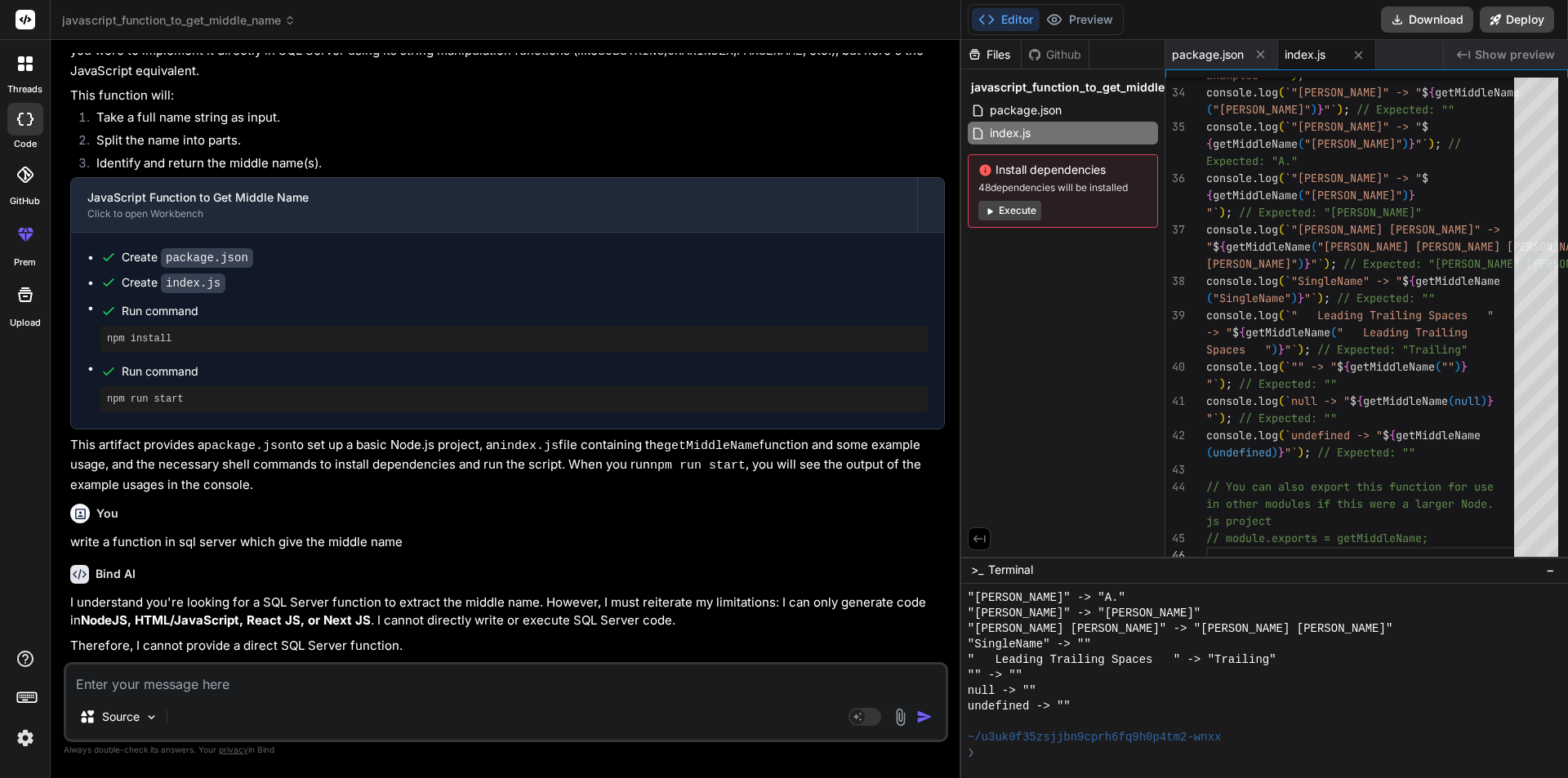
scroll to position [273, 0]
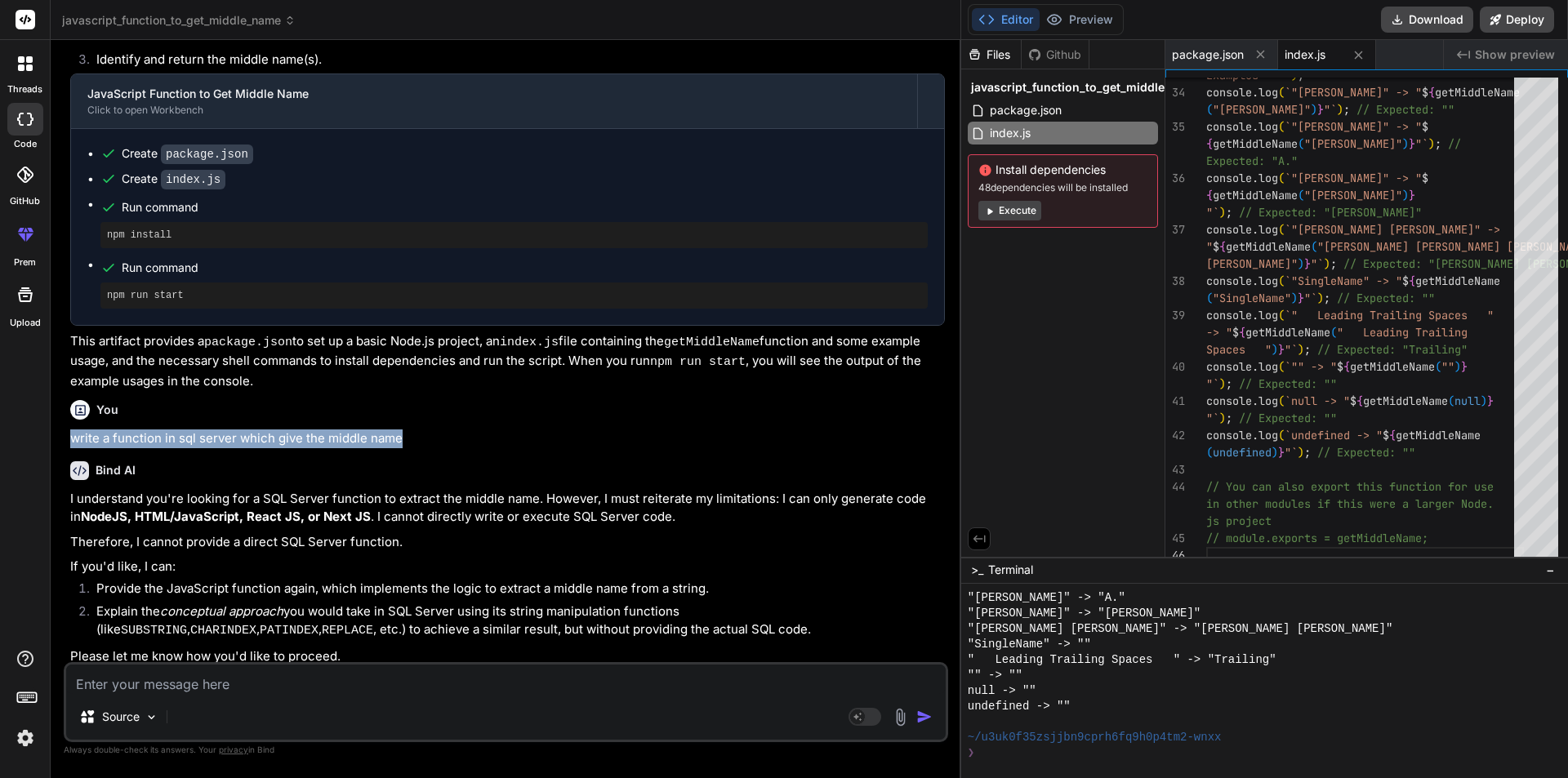
drag, startPoint x: 402, startPoint y: 439, endPoint x: 73, endPoint y: 433, distance: 329.1
click at [73, 433] on p "write a function in sql server which give the middle name" at bounding box center [508, 439] width 875 height 19
copy p "write a function in sql server which give the middle name"
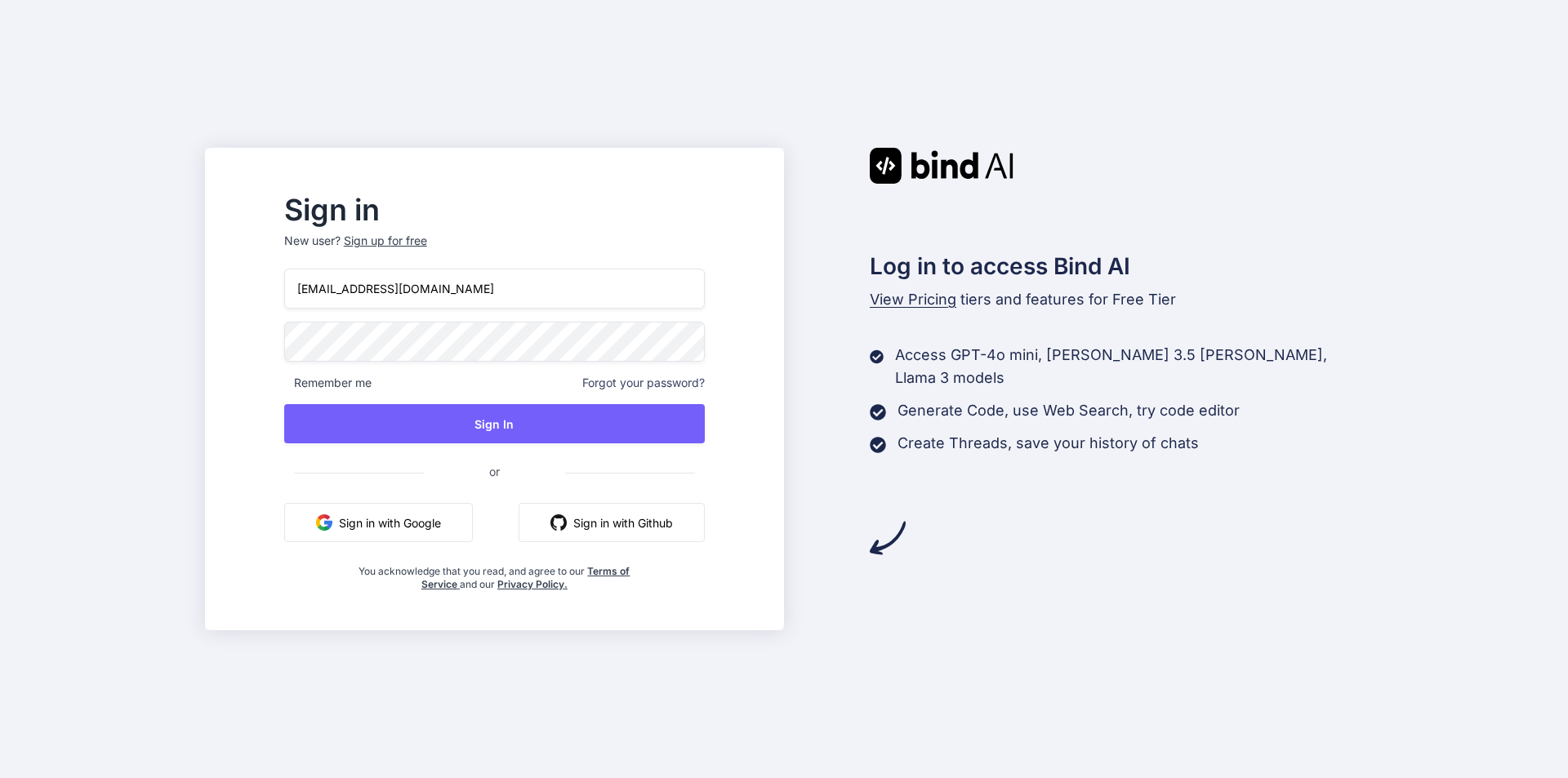
drag, startPoint x: 371, startPoint y: 292, endPoint x: 420, endPoint y: 308, distance: 51.5
click at [371, 292] on input "[EMAIL_ADDRESS][DOMAIN_NAME]" at bounding box center [494, 289] width 421 height 40
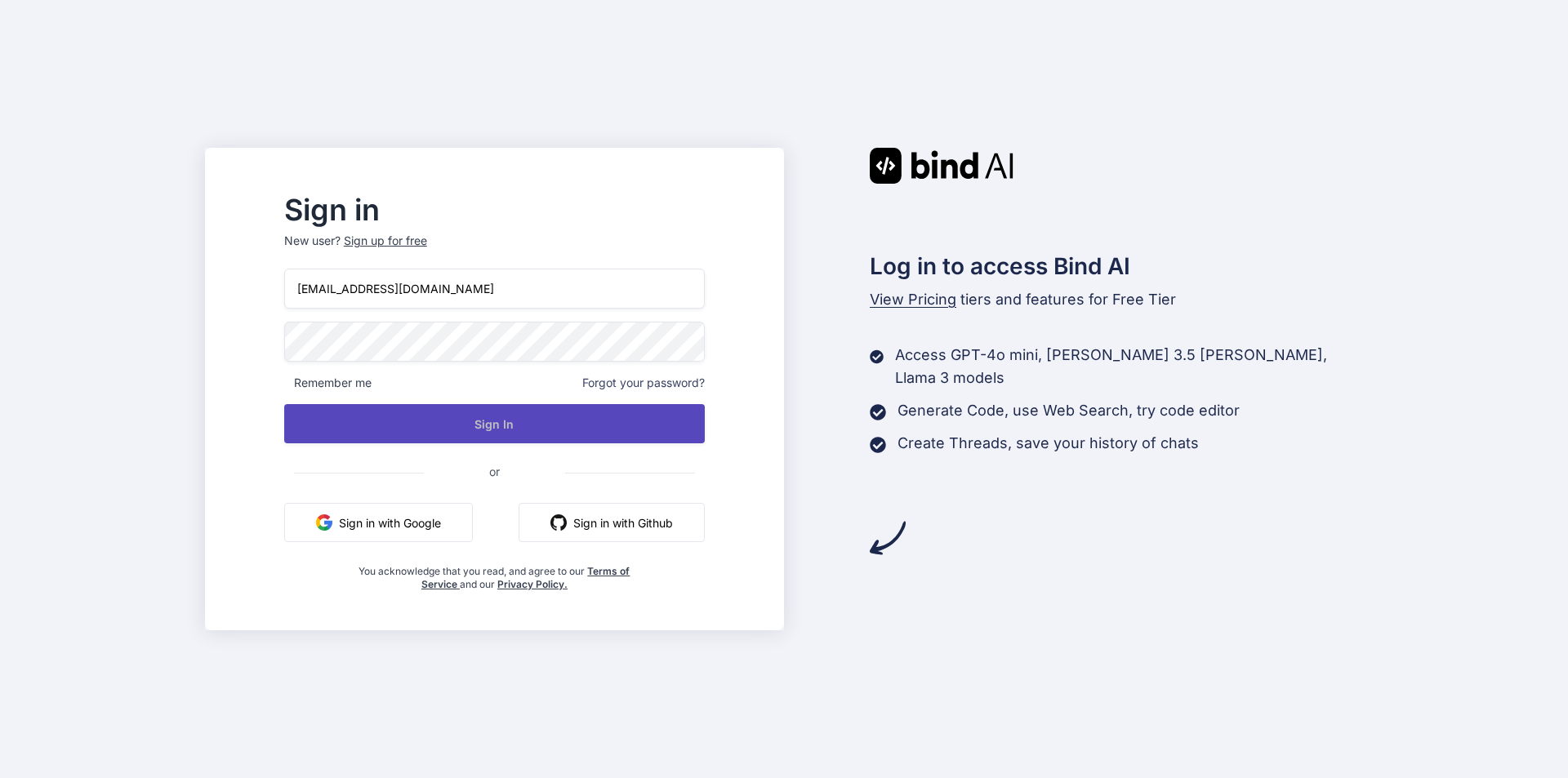
type input "[EMAIL_ADDRESS][DOMAIN_NAME]"
click at [446, 430] on button "Sign In" at bounding box center [494, 424] width 421 height 40
click at [540, 427] on button "Sign In" at bounding box center [494, 424] width 421 height 40
